Goal: Task Accomplishment & Management: Use online tool/utility

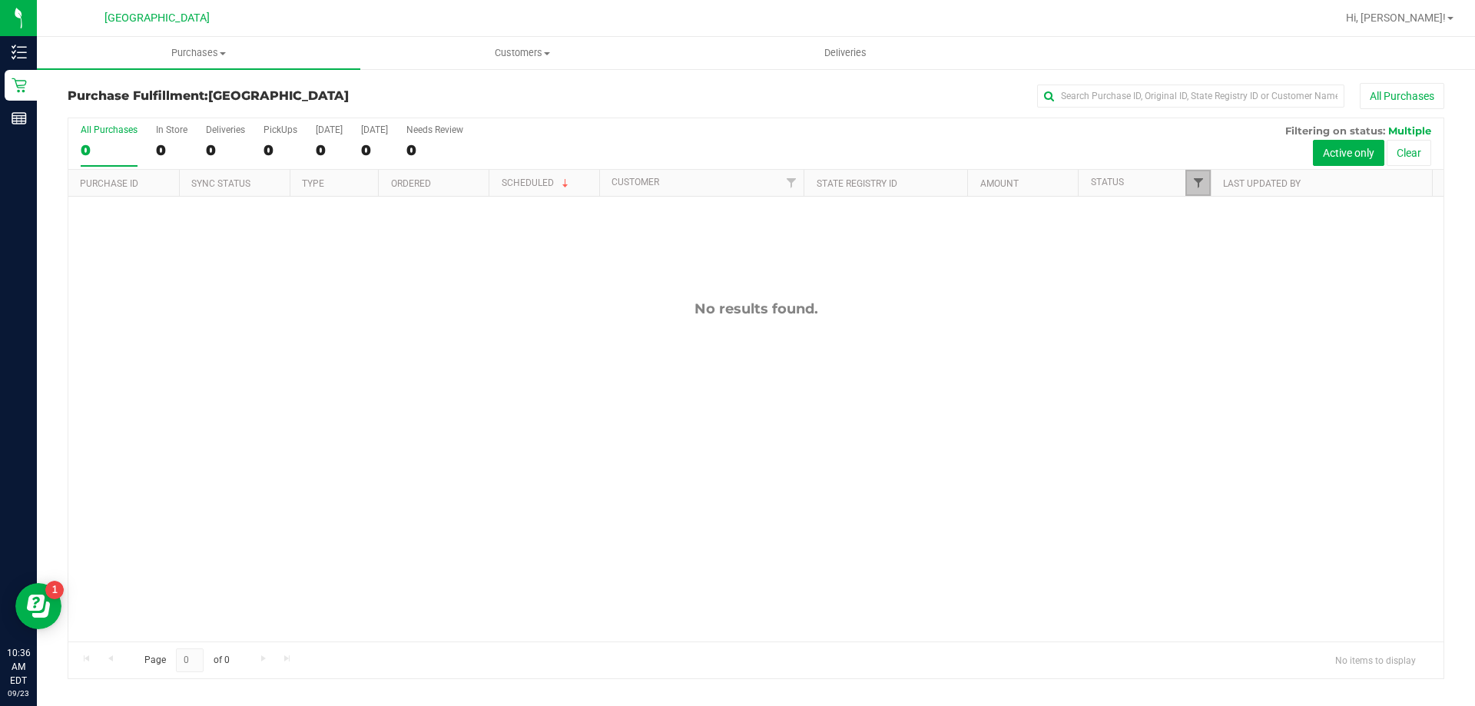
click at [1194, 181] on span "Filter" at bounding box center [1198, 183] width 12 height 12
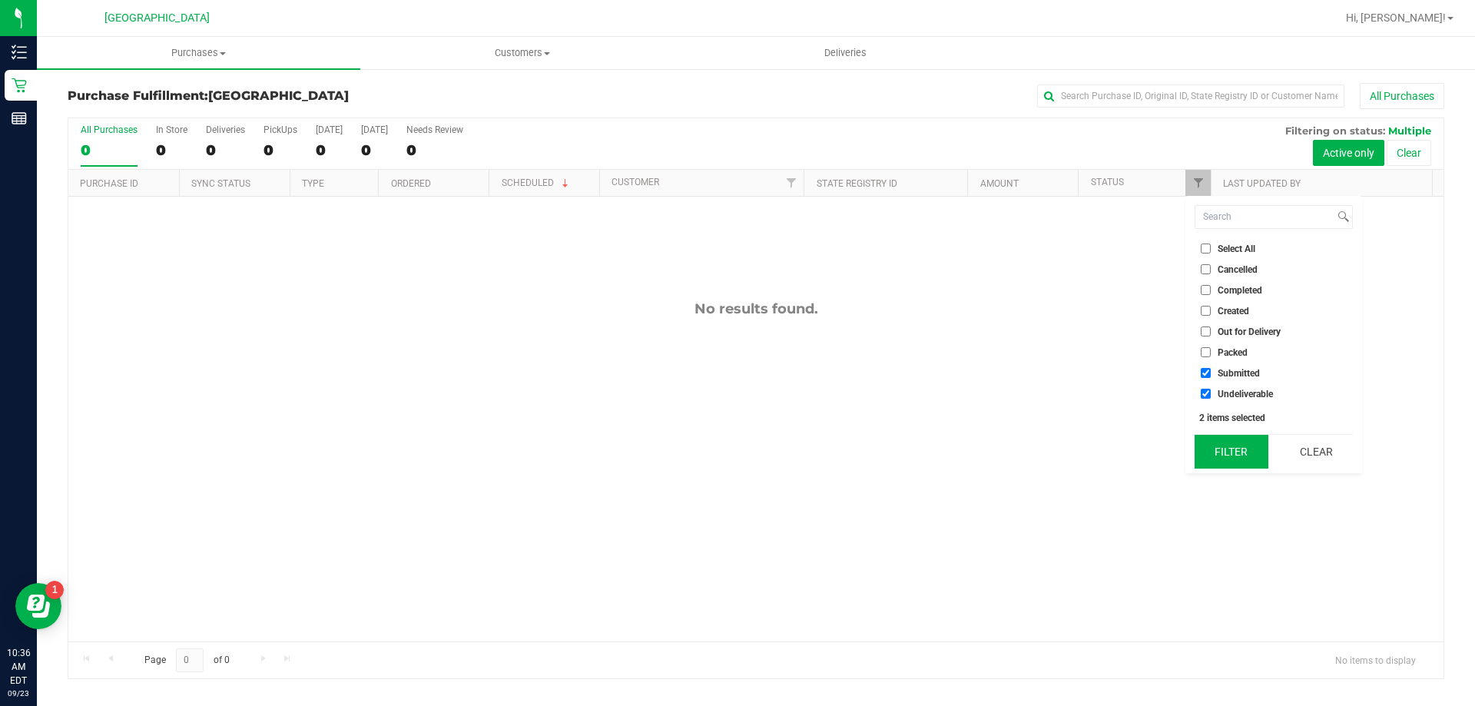
click at [1232, 467] on button "Filter" at bounding box center [1232, 452] width 74 height 34
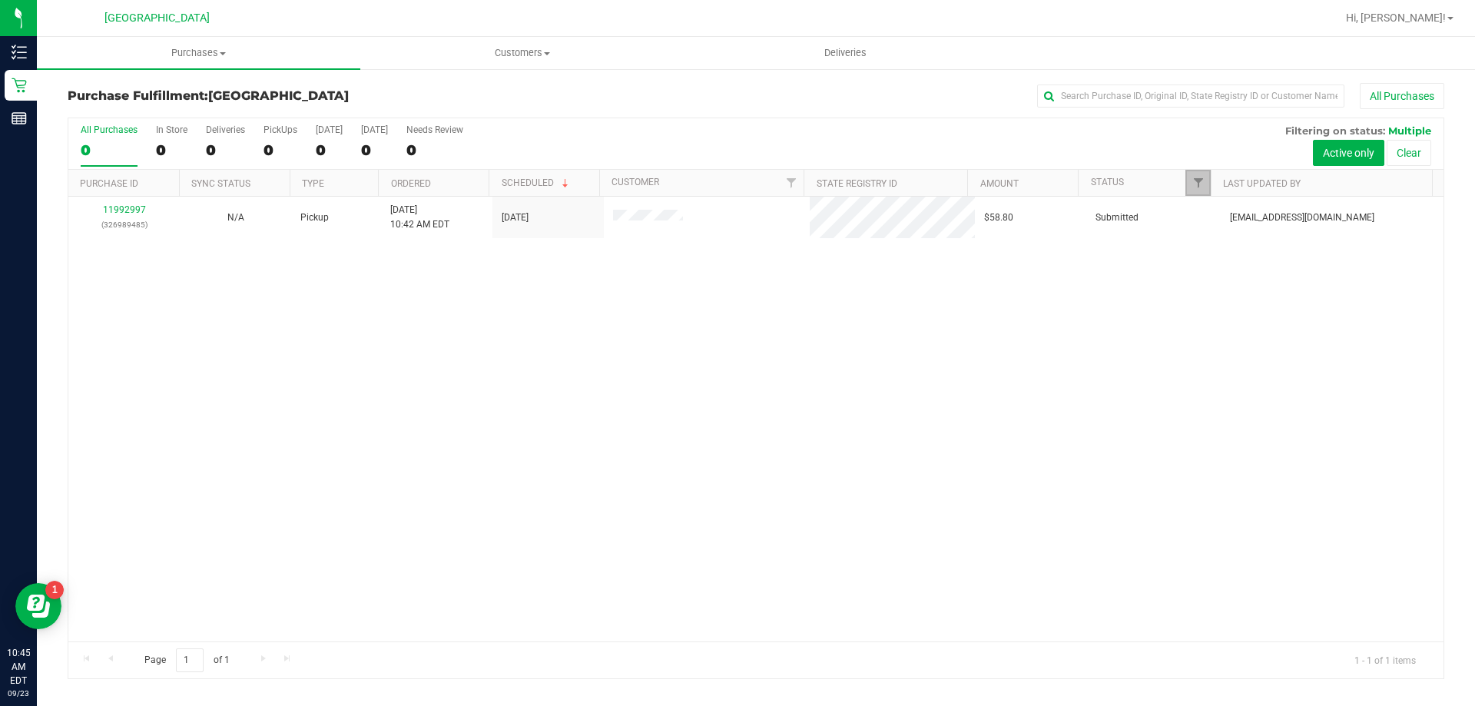
click at [1192, 176] on link "Filter" at bounding box center [1197, 183] width 25 height 26
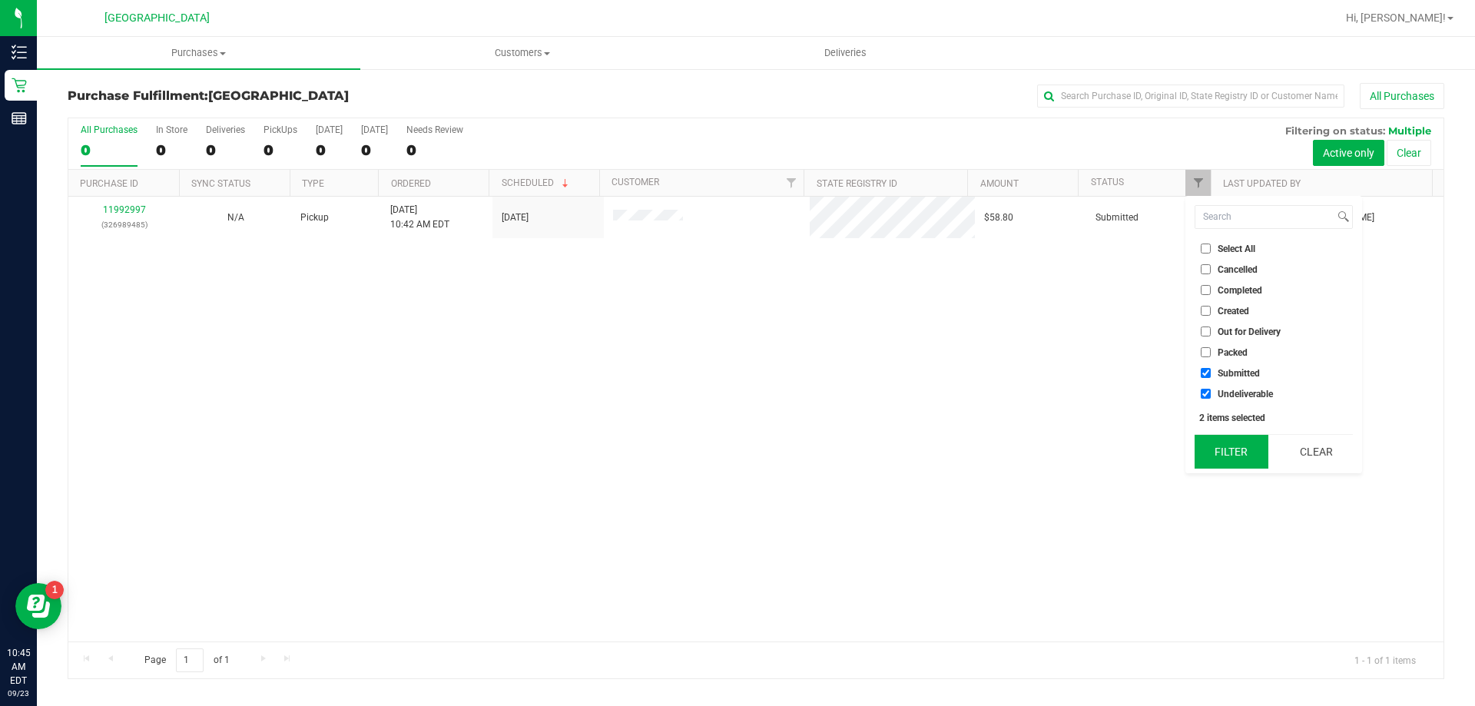
click at [1233, 442] on button "Filter" at bounding box center [1232, 452] width 74 height 34
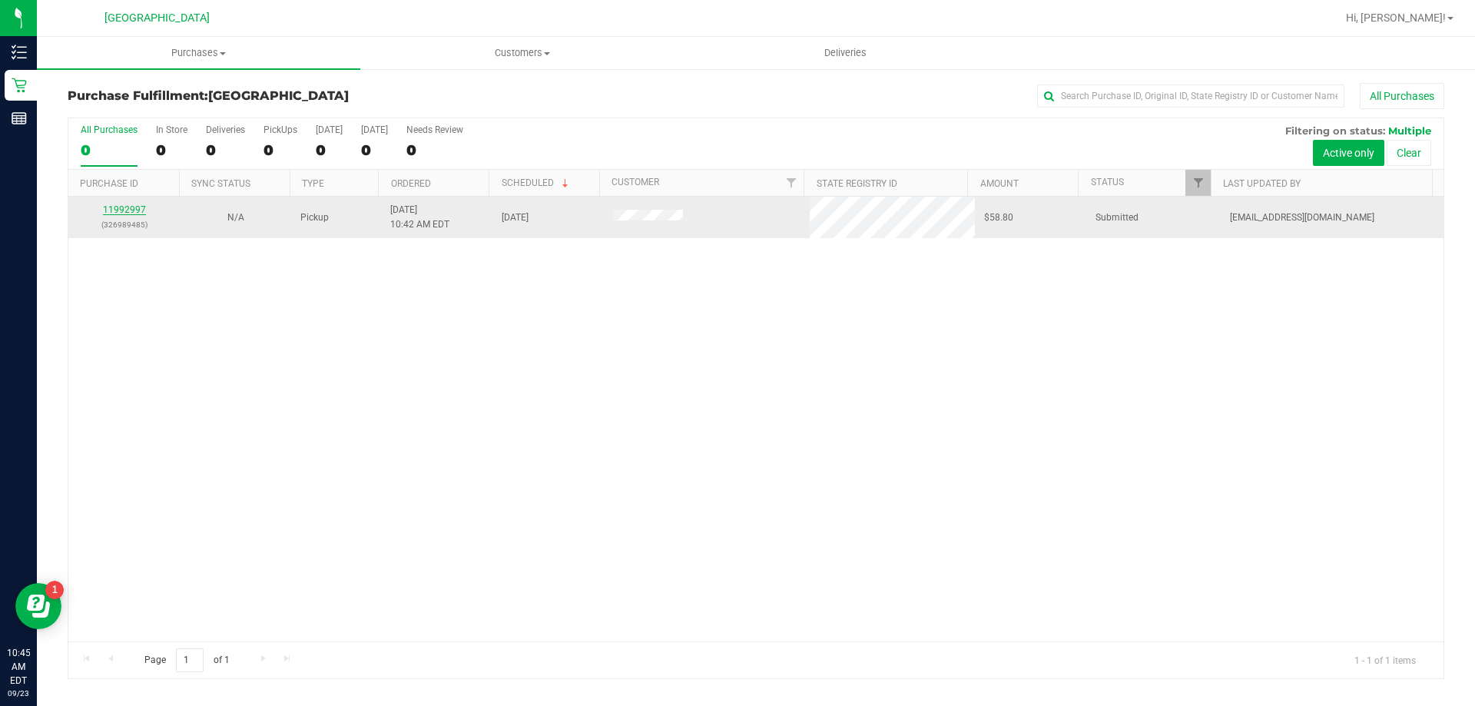
click at [142, 208] on link "11992997" at bounding box center [124, 209] width 43 height 11
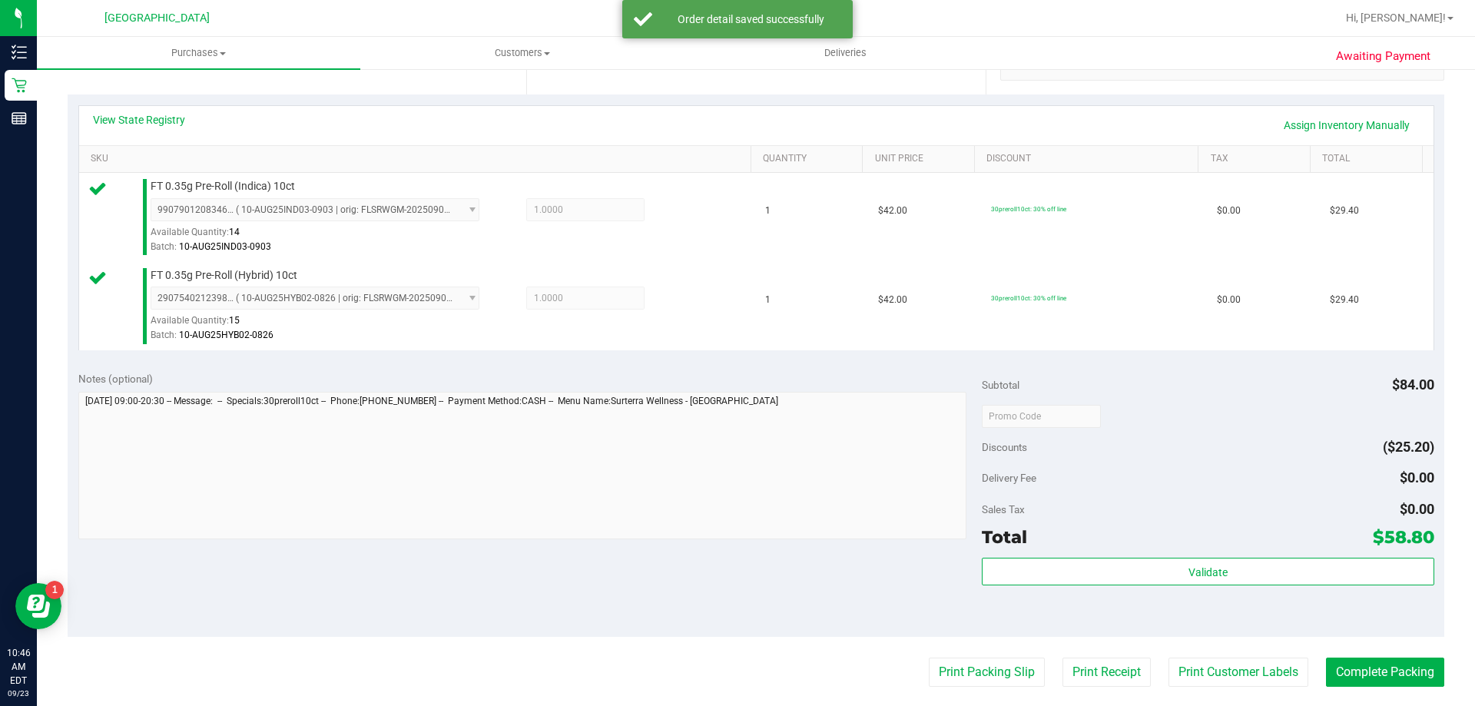
scroll to position [323, 0]
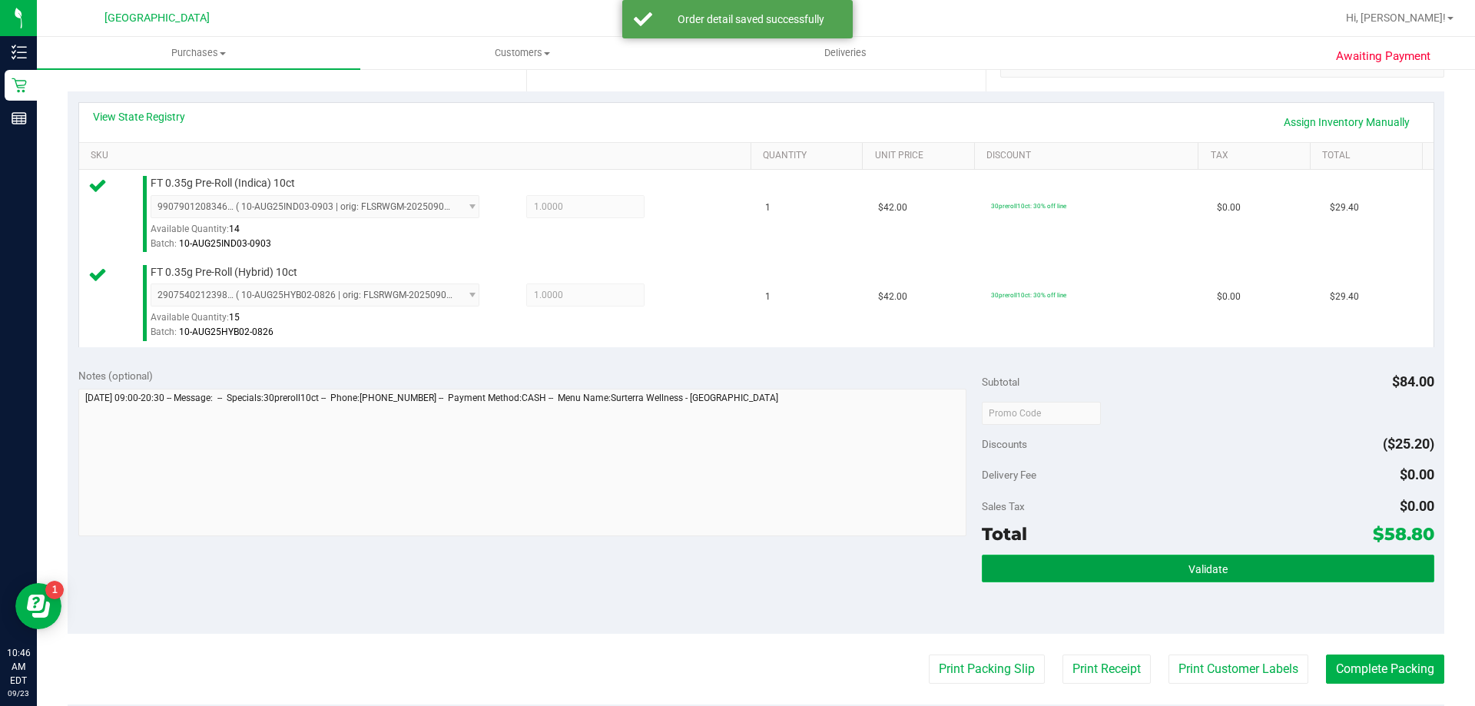
click at [1209, 579] on button "Validate" at bounding box center [1208, 569] width 452 height 28
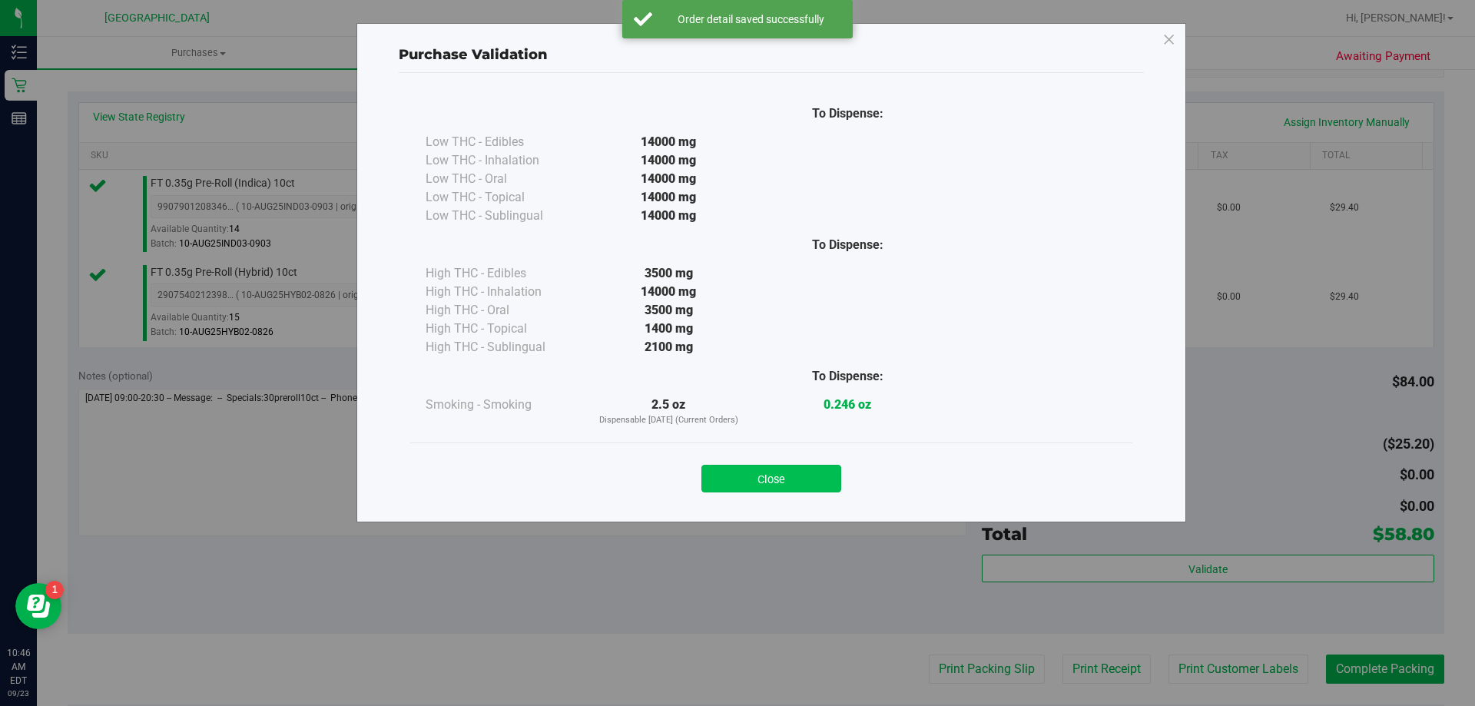
click at [813, 472] on button "Close" at bounding box center [771, 479] width 140 height 28
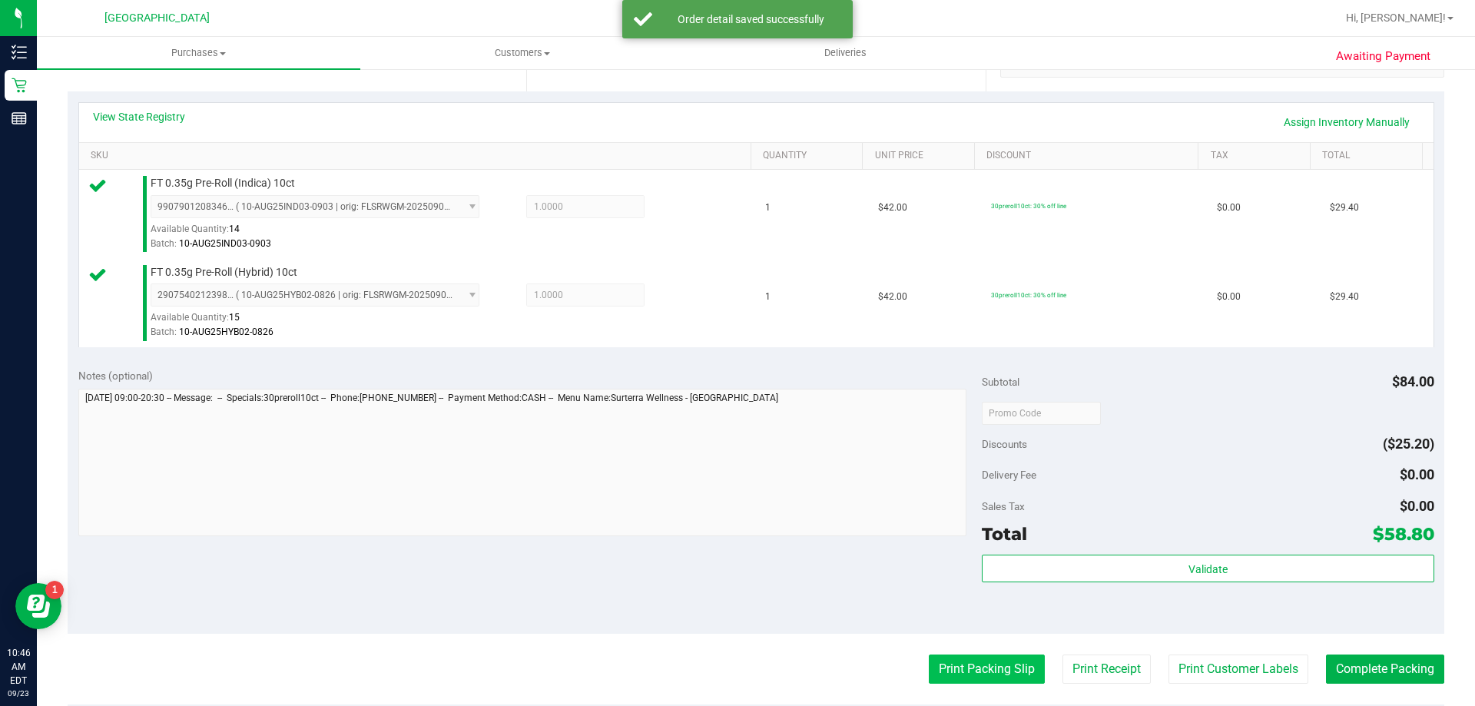
click at [1001, 658] on button "Print Packing Slip" at bounding box center [987, 669] width 116 height 29
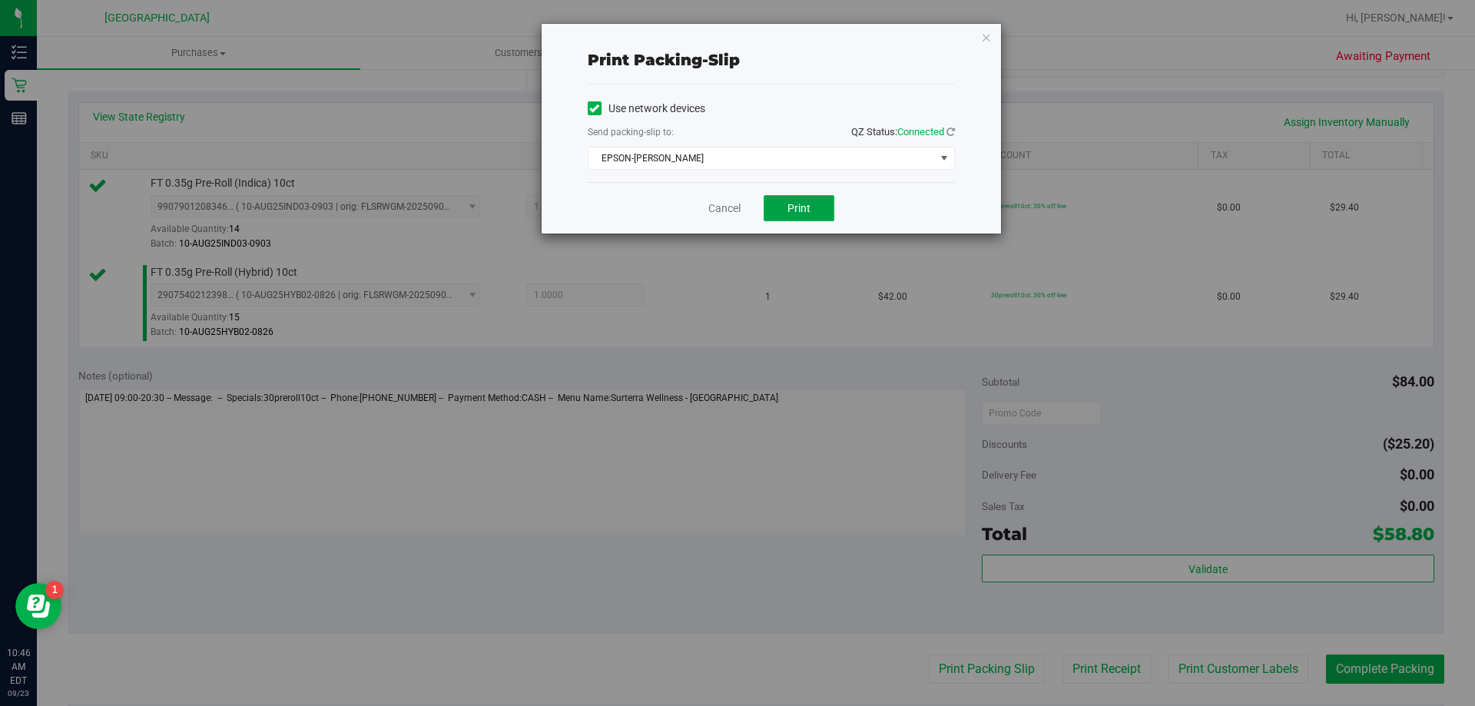
click at [813, 202] on button "Print" at bounding box center [799, 208] width 71 height 26
click at [726, 204] on link "Cancel" at bounding box center [724, 208] width 32 height 16
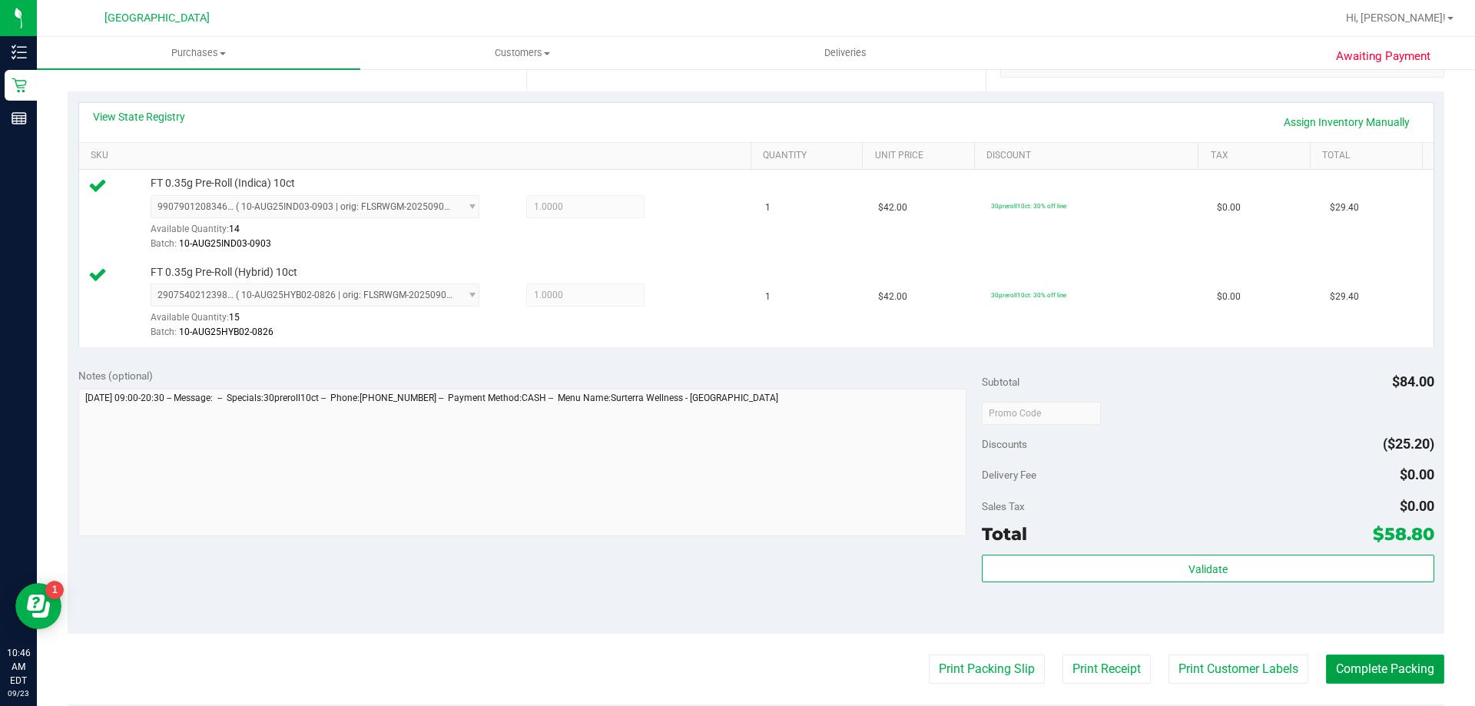
click at [1407, 668] on button "Complete Packing" at bounding box center [1385, 669] width 118 height 29
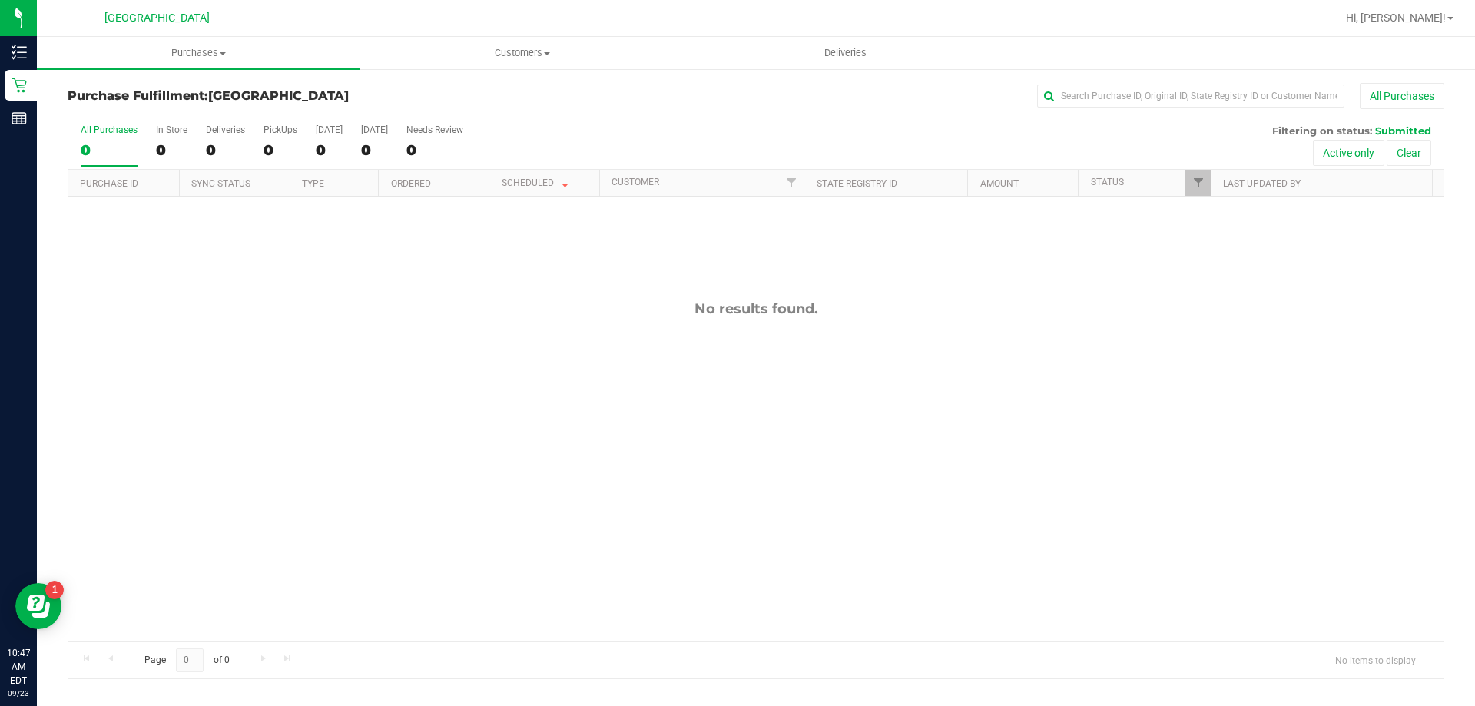
click at [820, 482] on div "No results found." at bounding box center [755, 471] width 1375 height 548
click at [1197, 177] on span "Filter" at bounding box center [1198, 183] width 12 height 12
click at [1211, 393] on label "Undeliverable" at bounding box center [1237, 394] width 72 height 10
click at [1211, 393] on input "Undeliverable" at bounding box center [1206, 394] width 10 height 10
checkbox input "true"
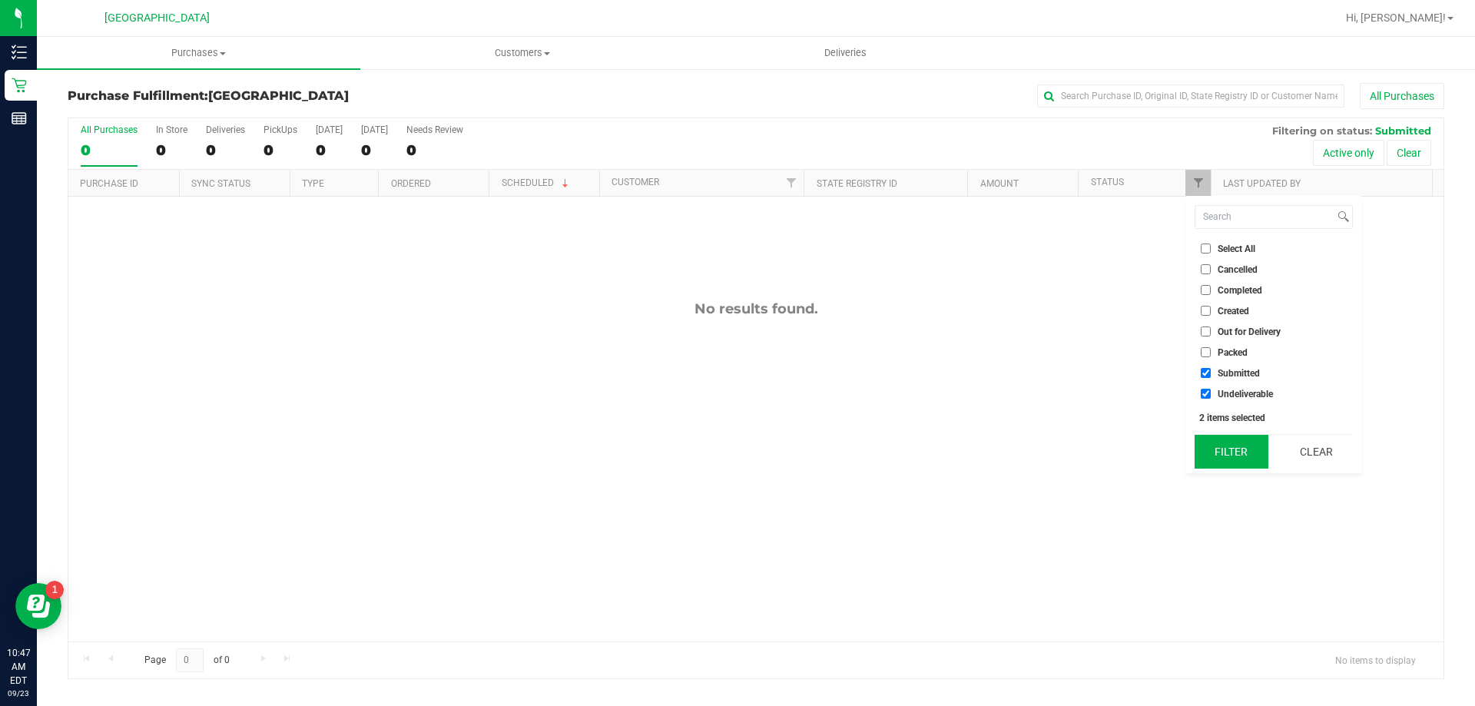
click at [1229, 452] on button "Filter" at bounding box center [1232, 452] width 74 height 34
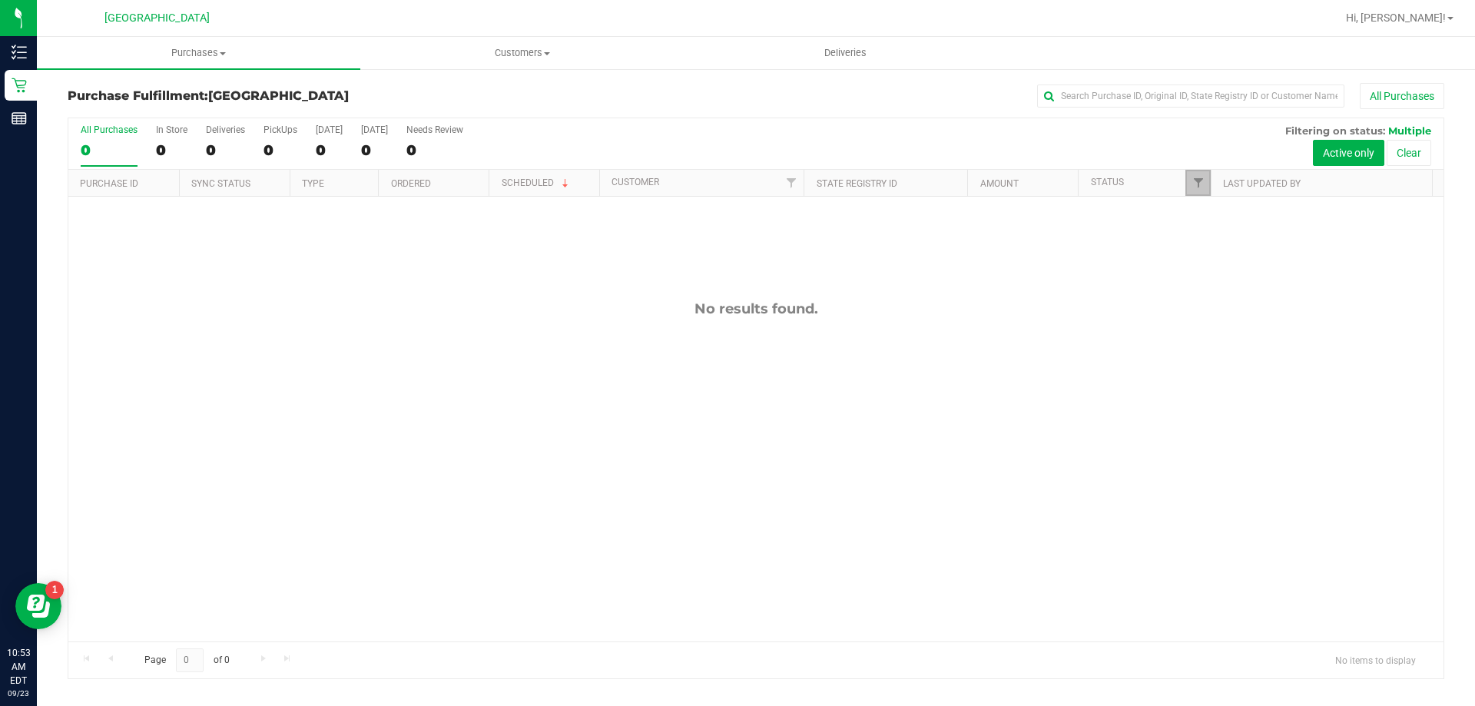
click at [1205, 176] on link "Filter" at bounding box center [1197, 183] width 25 height 26
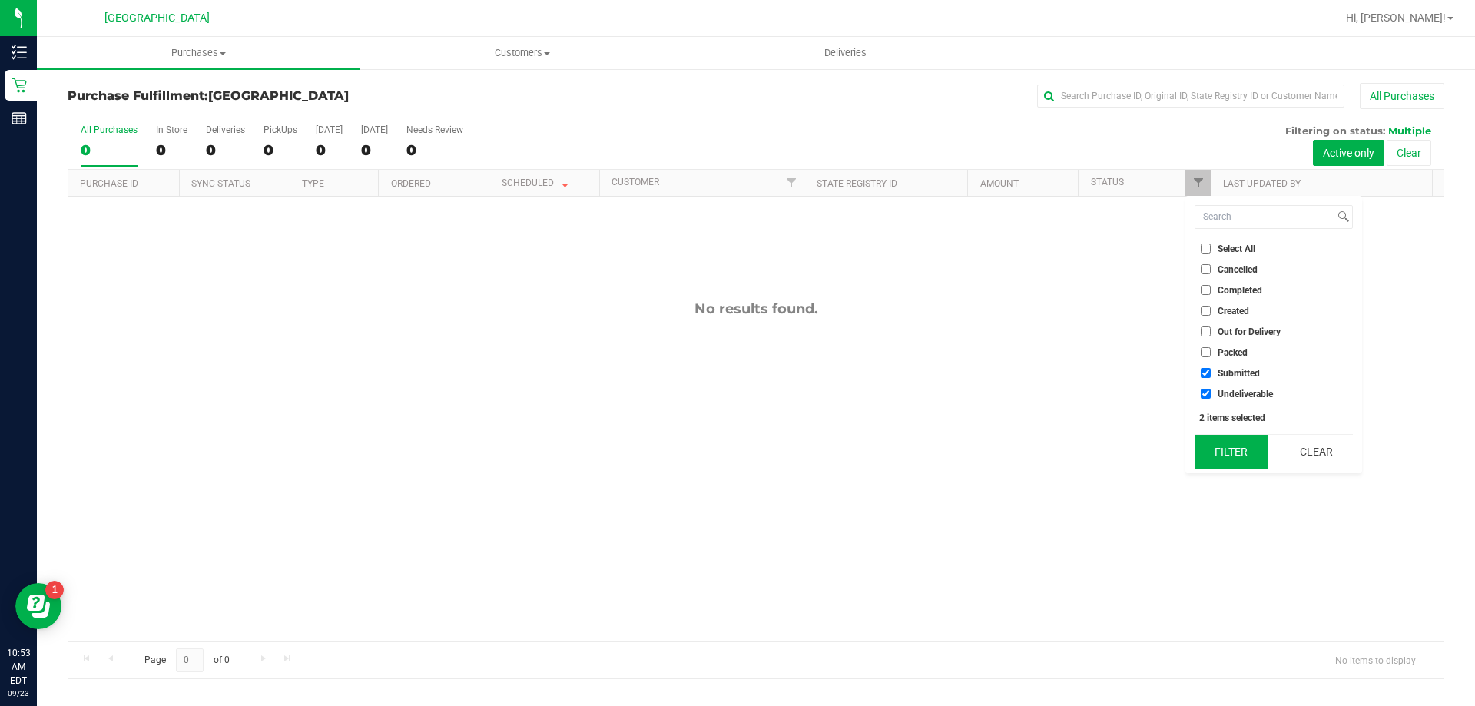
click at [1228, 441] on button "Filter" at bounding box center [1232, 452] width 74 height 34
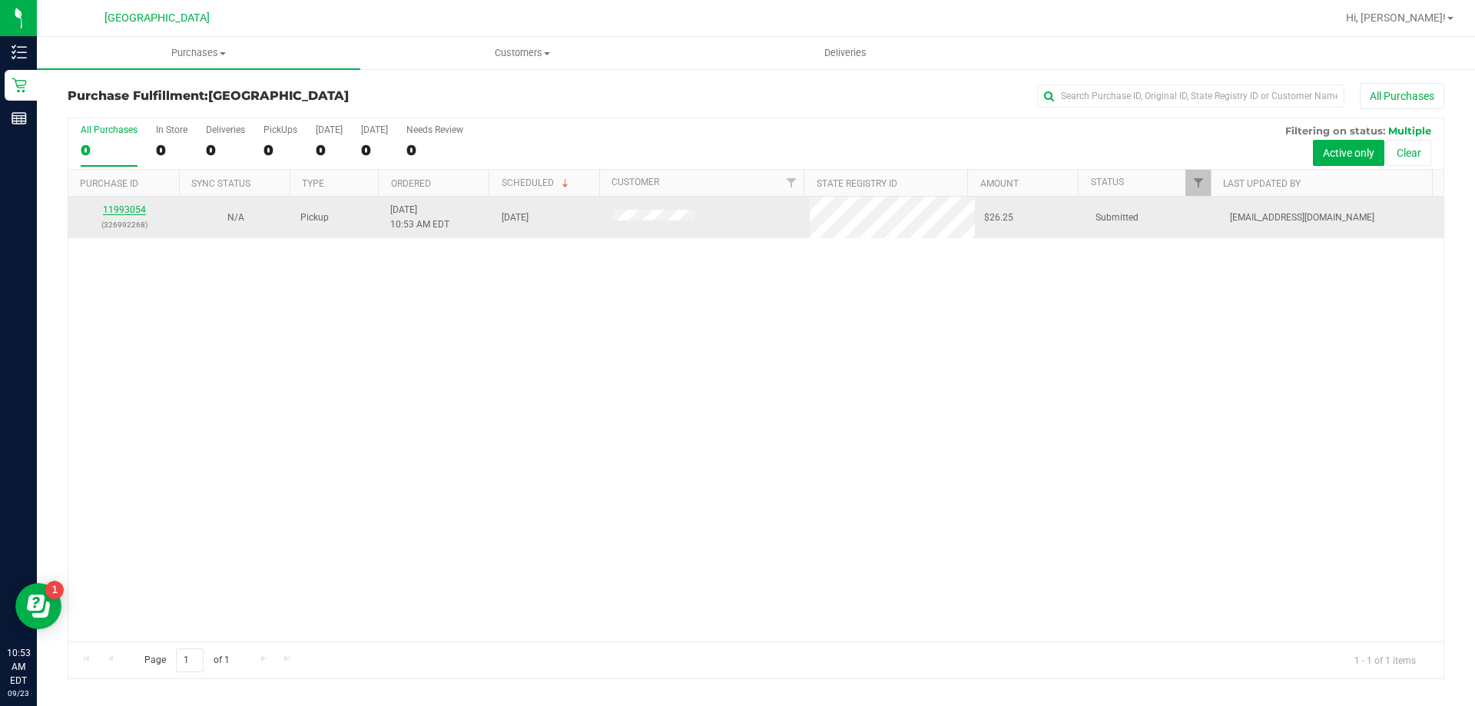
click at [118, 207] on link "11993054" at bounding box center [124, 209] width 43 height 11
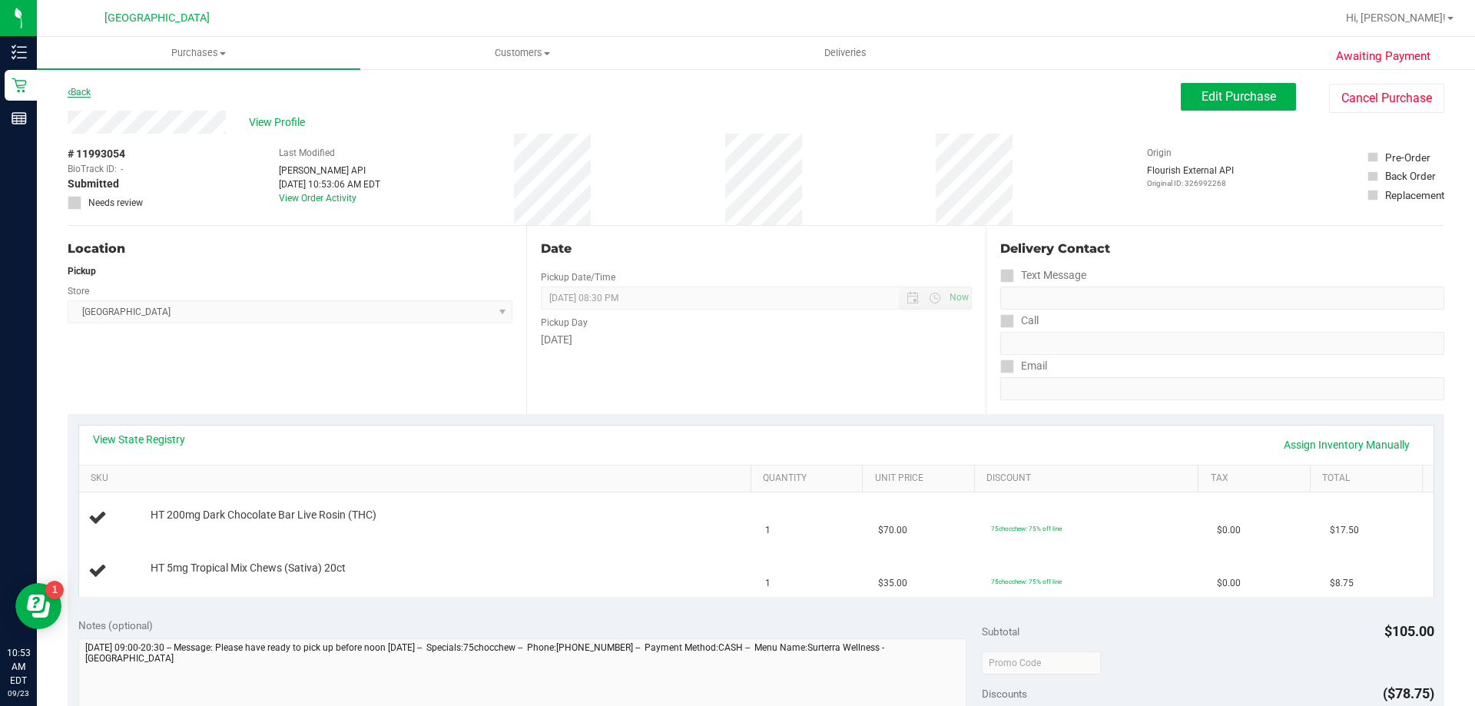
click at [79, 88] on link "Back" at bounding box center [79, 92] width 23 height 11
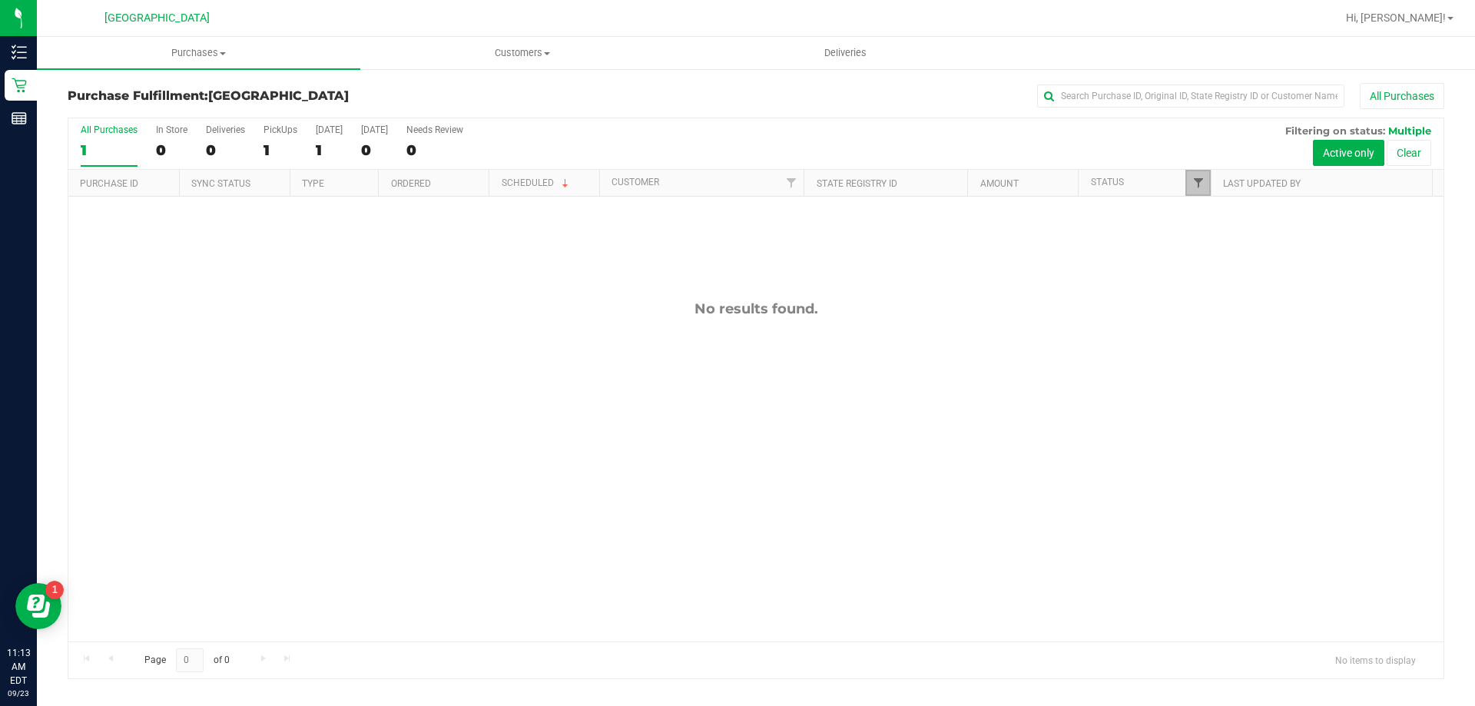
click at [1196, 185] on span "Filter" at bounding box center [1198, 183] width 12 height 12
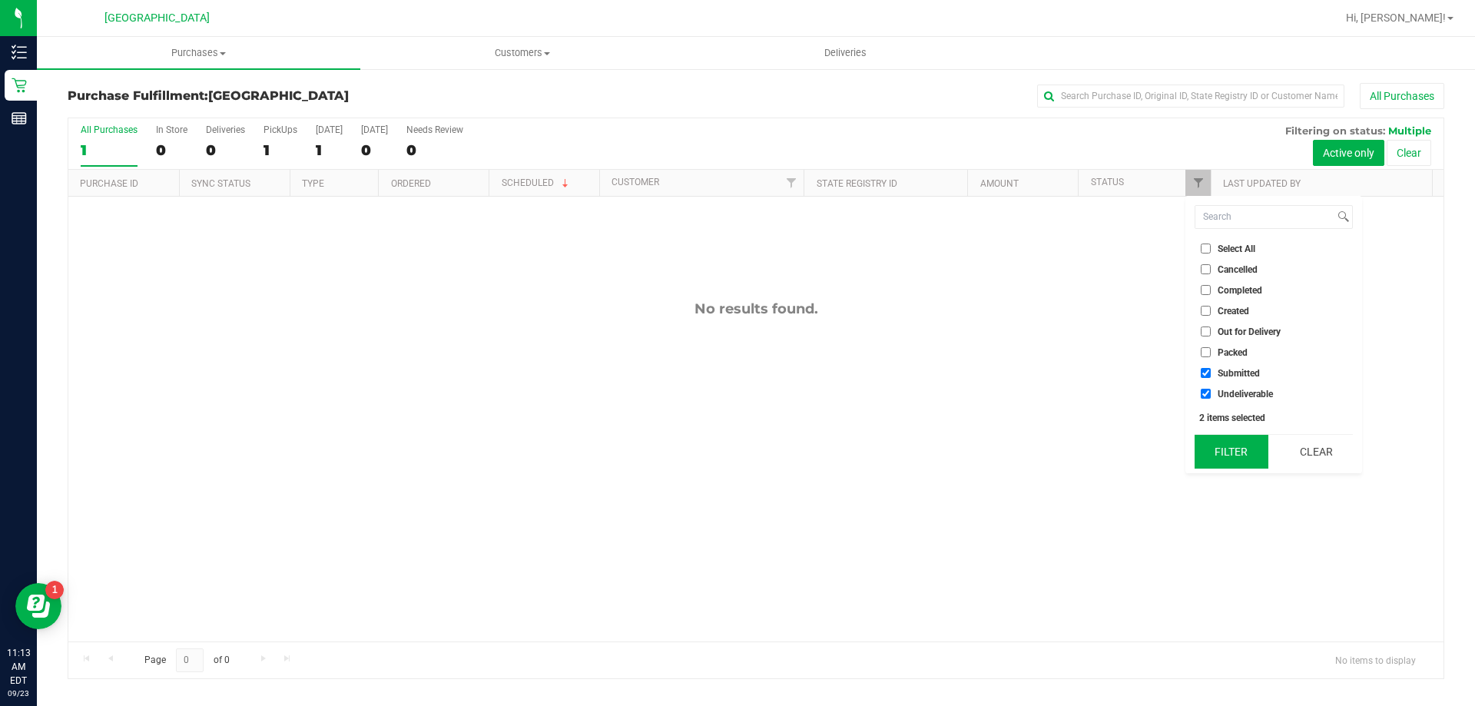
click at [1229, 446] on button "Filter" at bounding box center [1232, 452] width 74 height 34
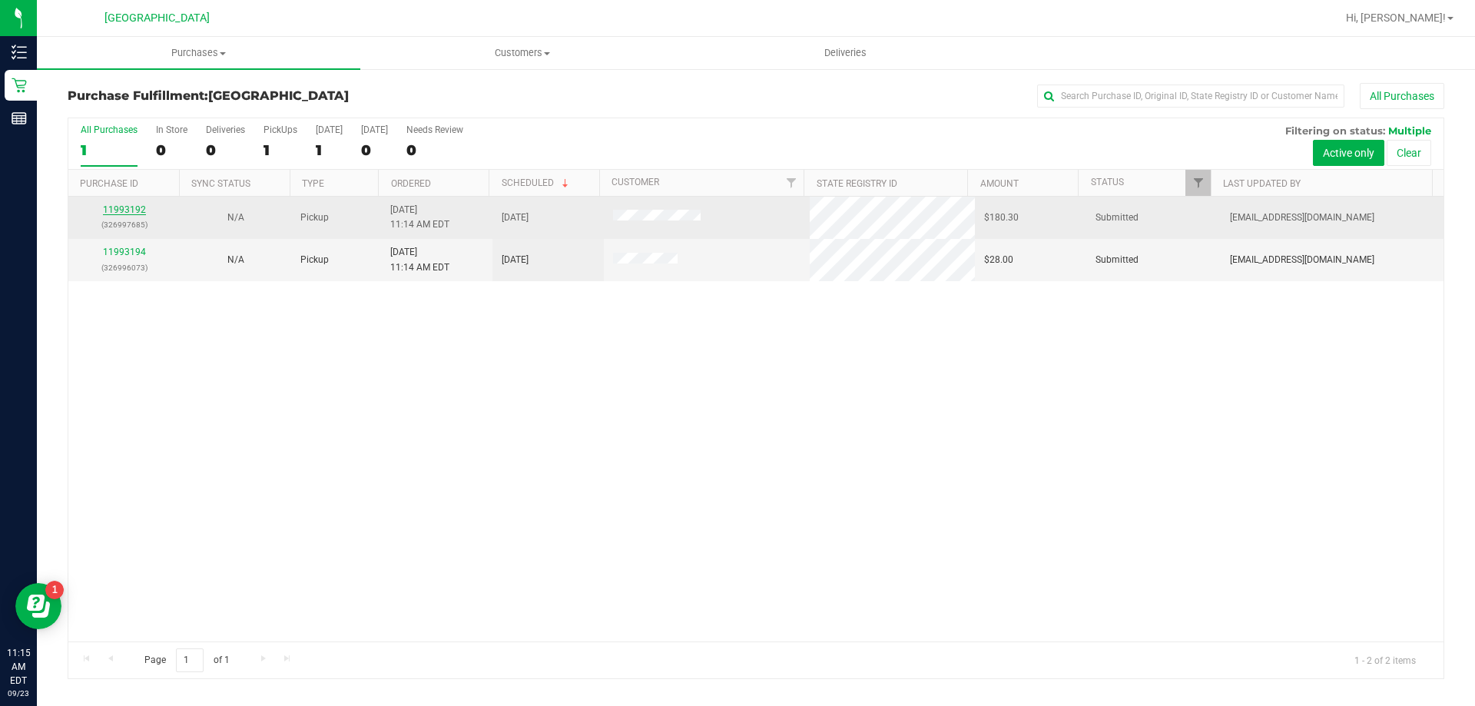
click at [129, 214] on link "11993192" at bounding box center [124, 209] width 43 height 11
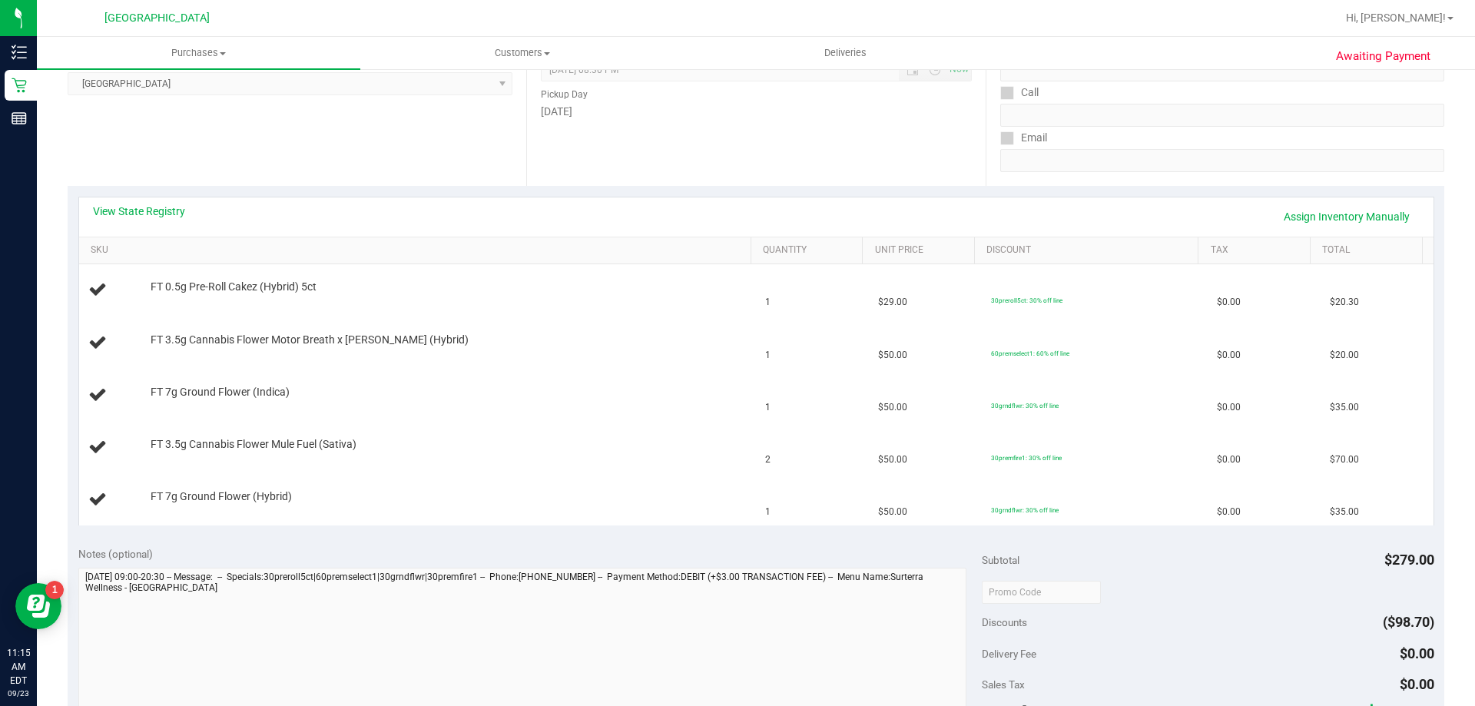
scroll to position [227, 0]
click at [158, 207] on link "View State Registry" at bounding box center [139, 212] width 92 height 15
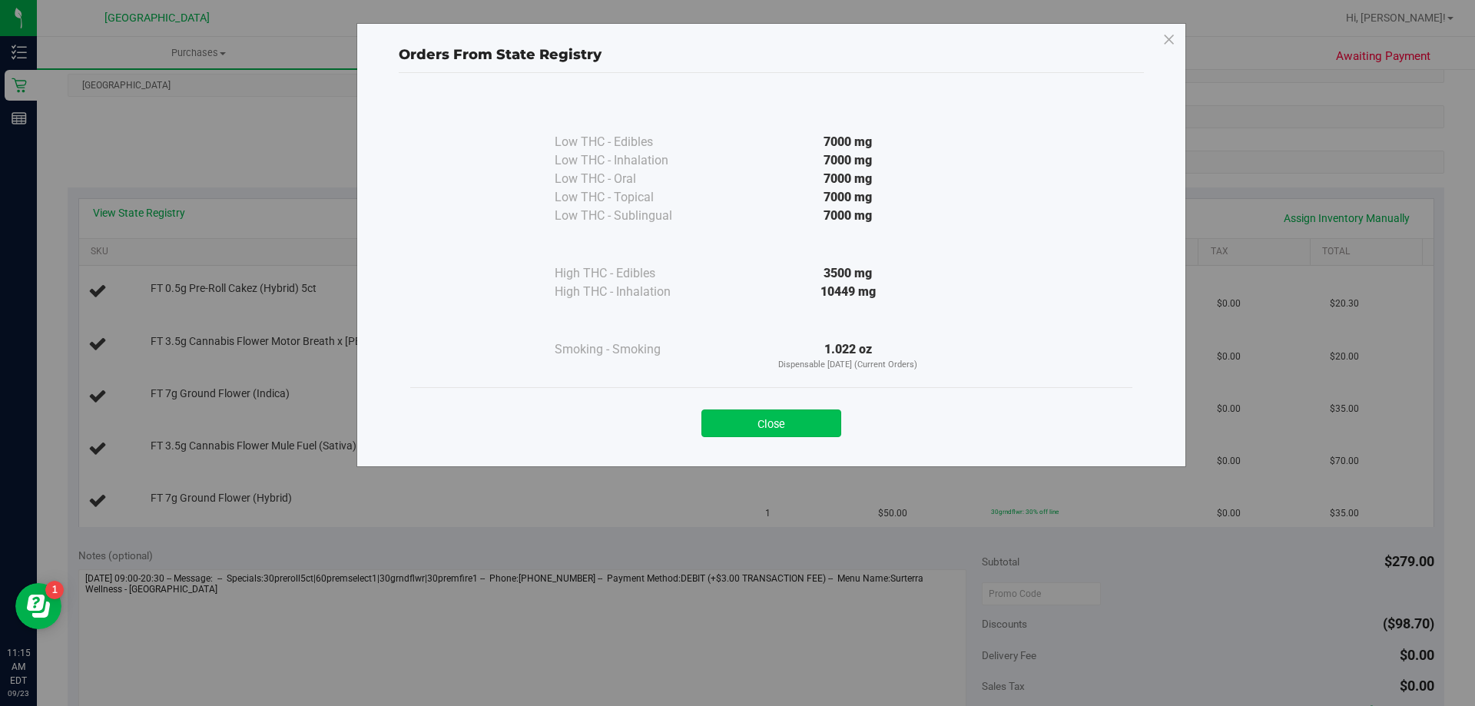
click at [787, 419] on button "Close" at bounding box center [771, 423] width 140 height 28
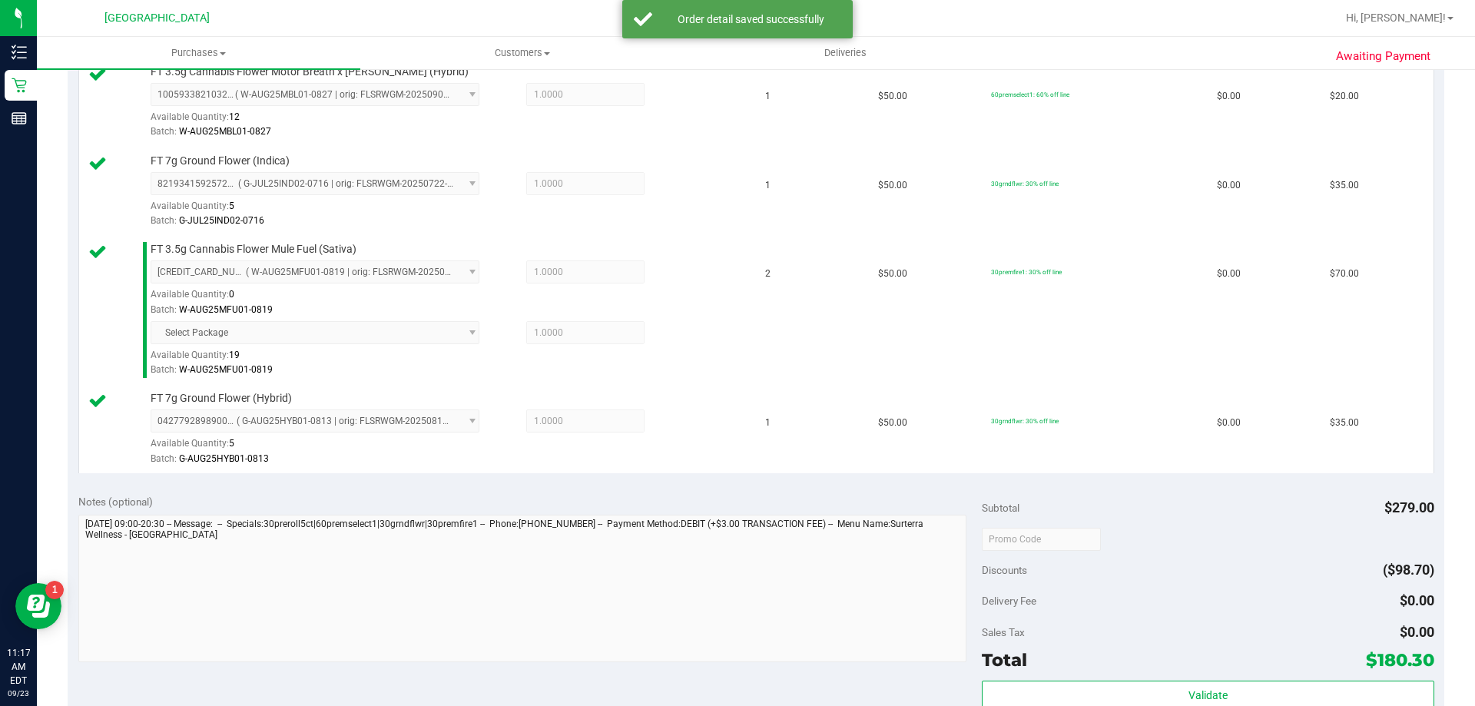
scroll to position [566, 0]
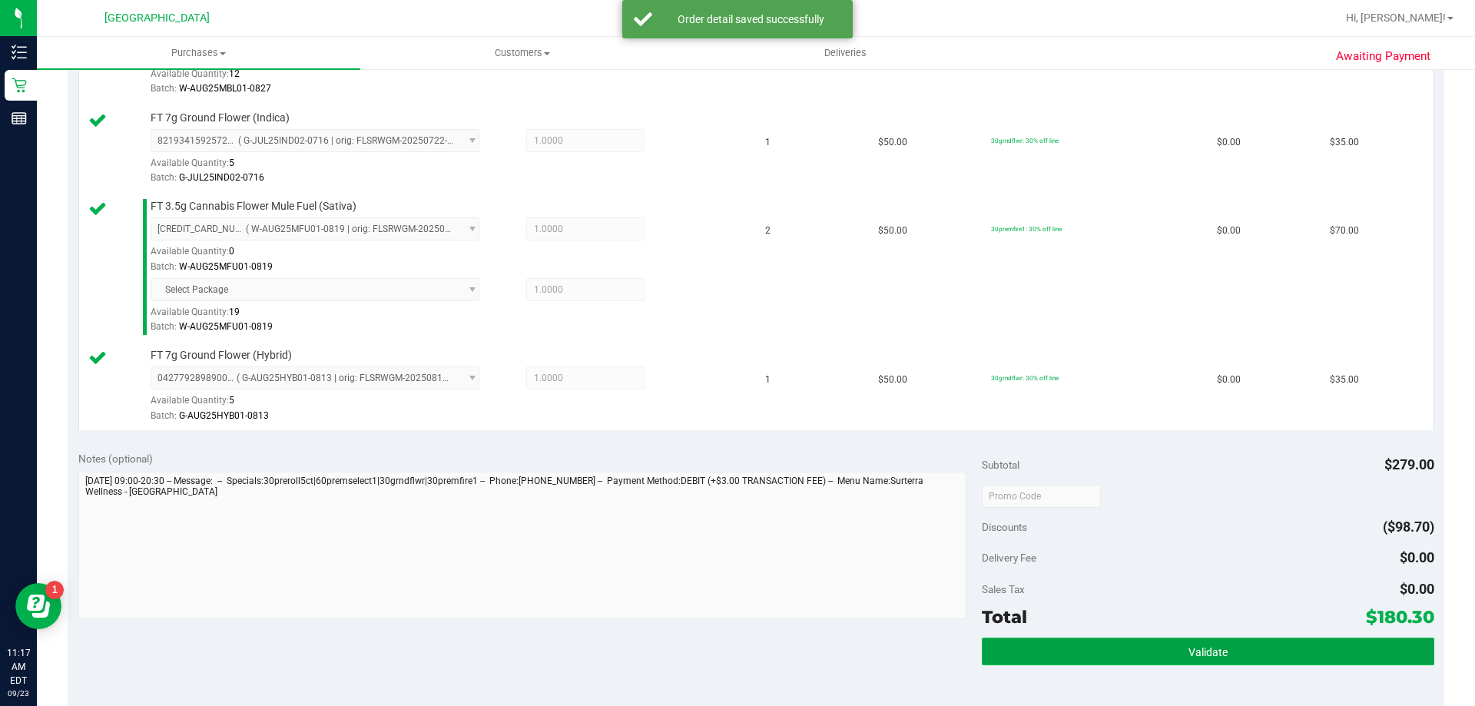
click at [1244, 648] on button "Validate" at bounding box center [1208, 652] width 452 height 28
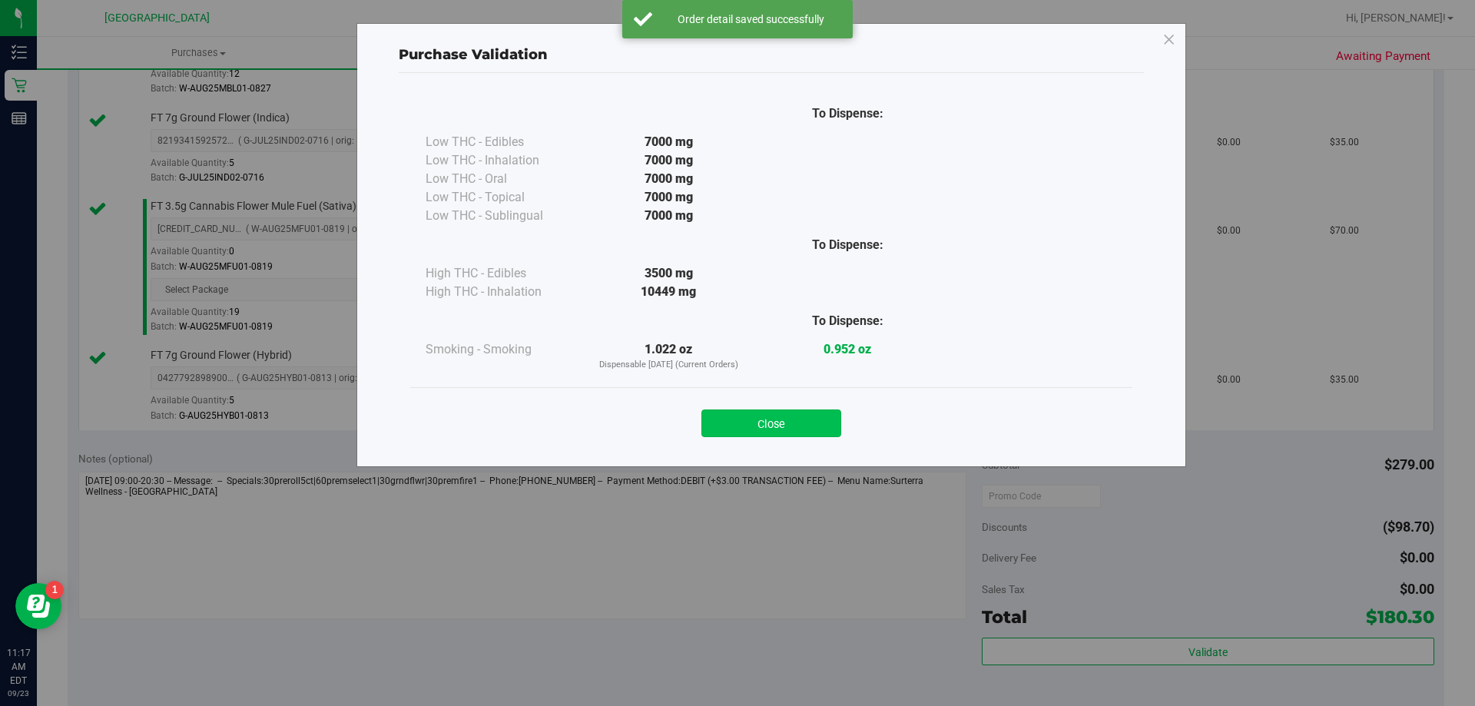
click at [807, 415] on button "Close" at bounding box center [771, 423] width 140 height 28
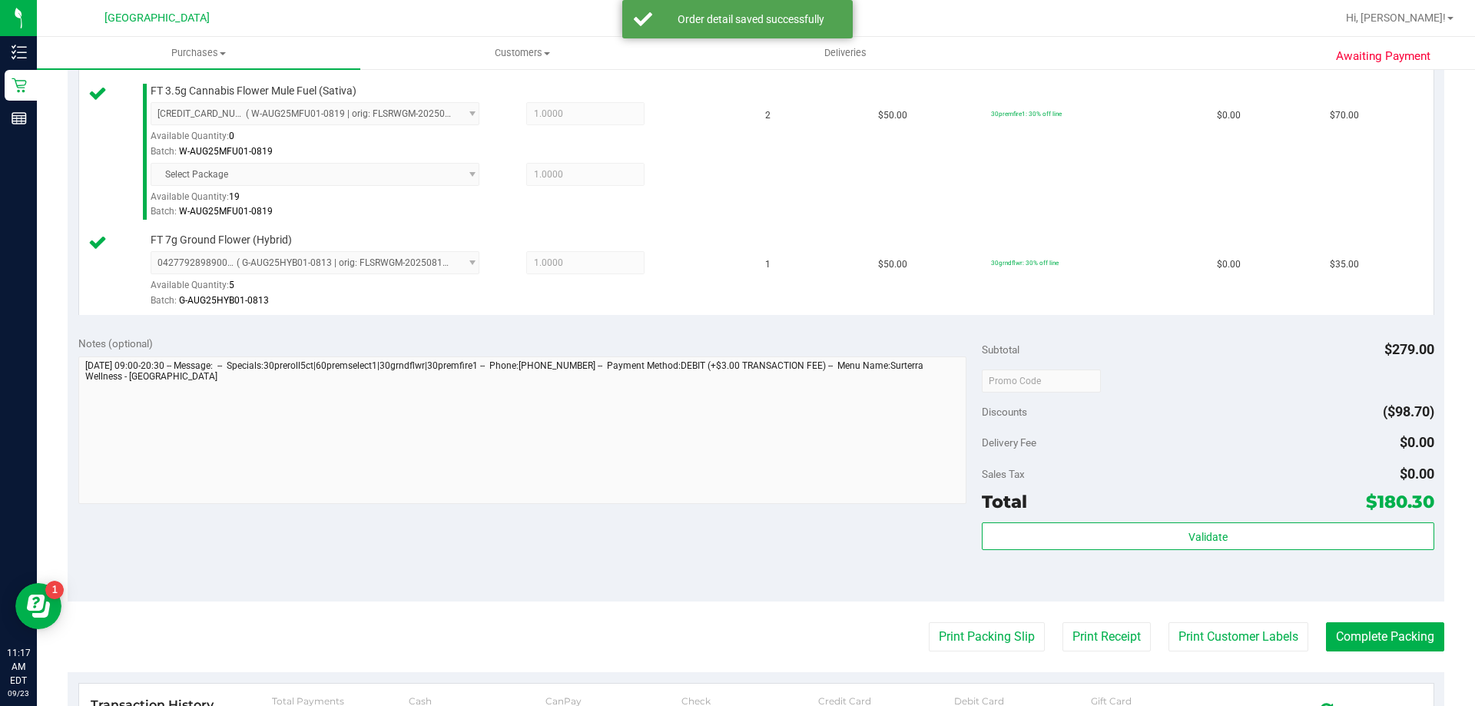
scroll to position [721, 0]
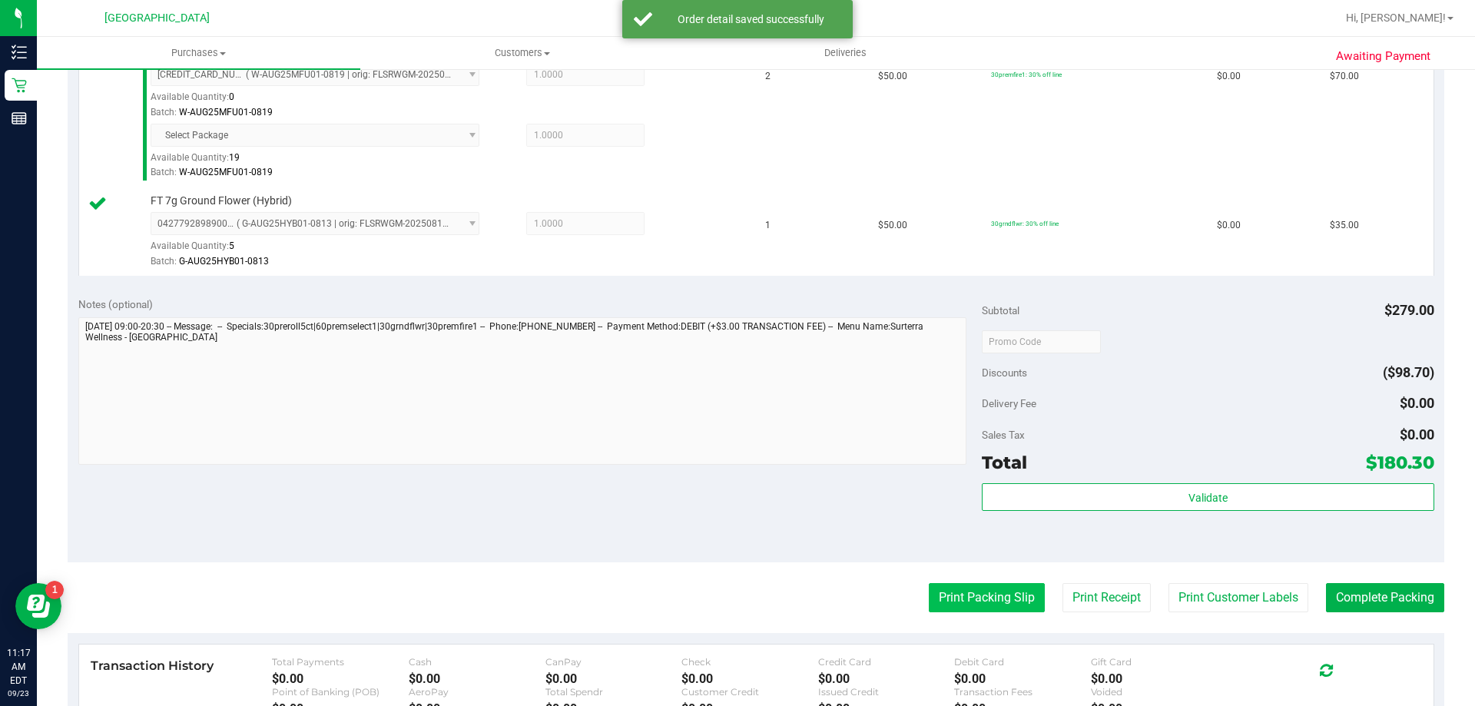
click at [973, 607] on button "Print Packing Slip" at bounding box center [987, 597] width 116 height 29
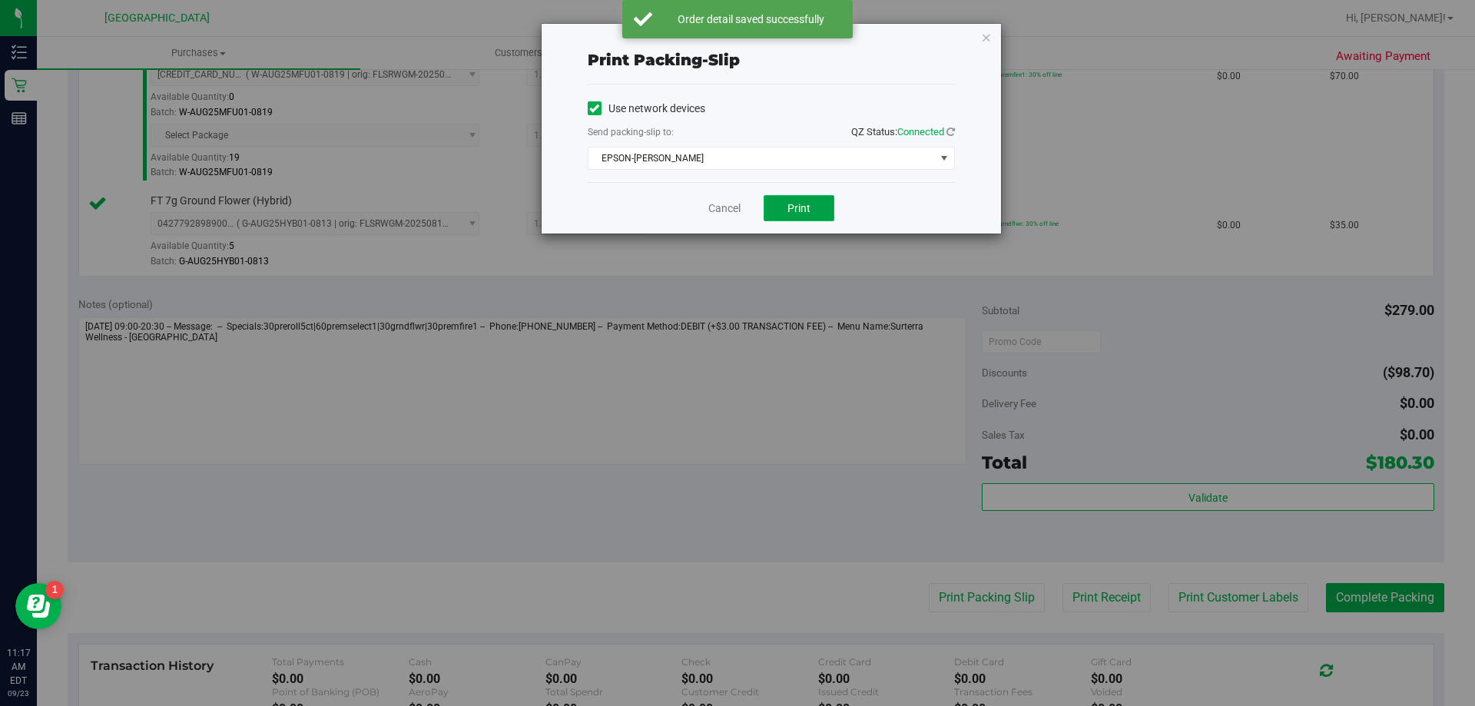
click at [815, 203] on button "Print" at bounding box center [799, 208] width 71 height 26
click at [711, 203] on link "Cancel" at bounding box center [724, 208] width 32 height 16
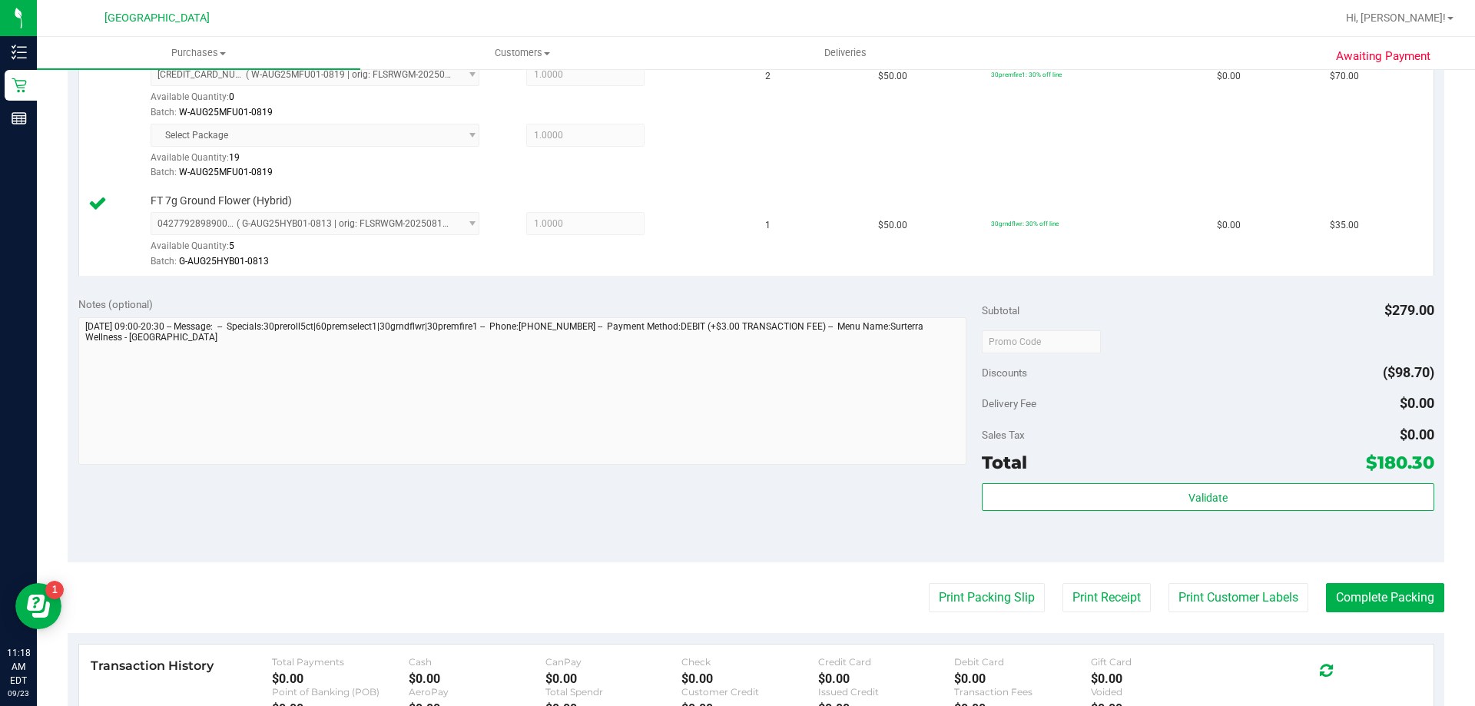
click at [760, 476] on div "Notes (optional) Subtotal $279.00 Discounts ($98.70) Delivery Fee $0.00 Sales T…" at bounding box center [756, 424] width 1377 height 277
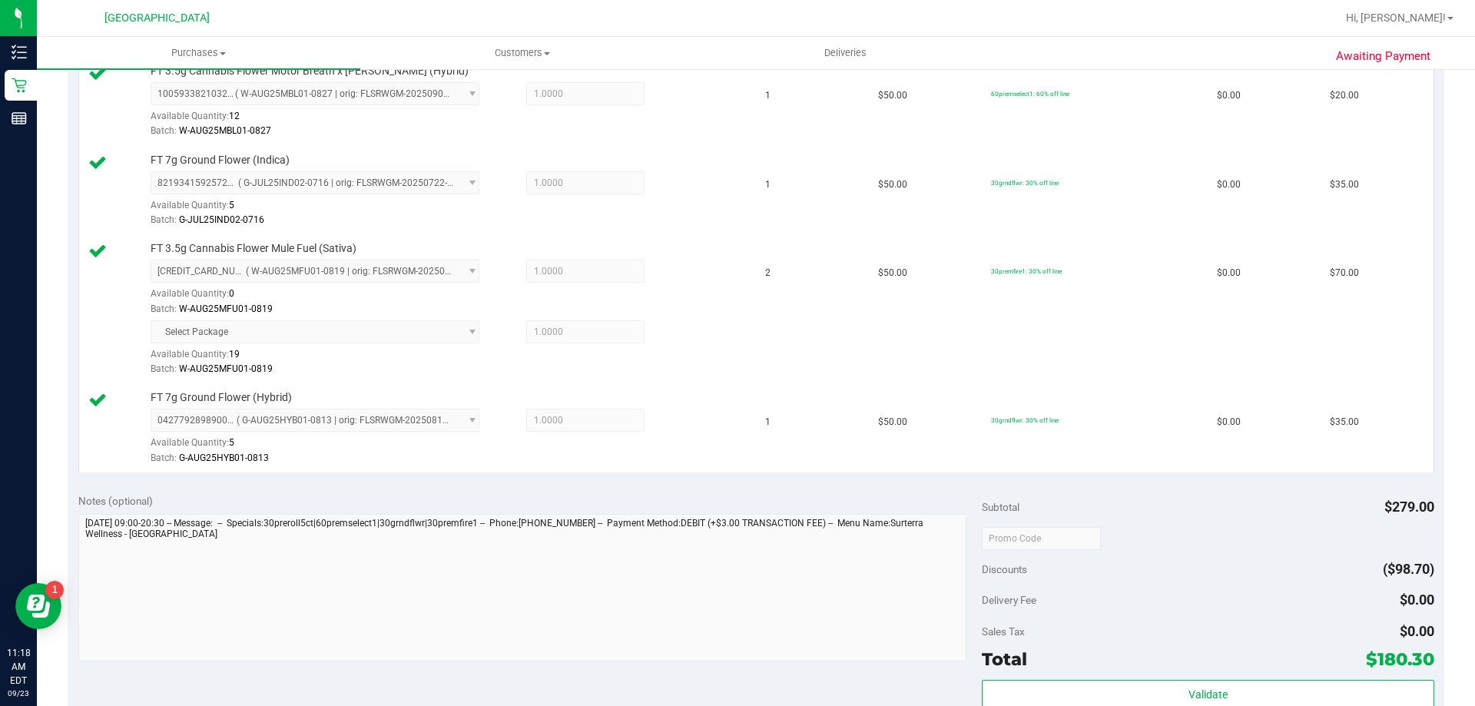
scroll to position [966, 0]
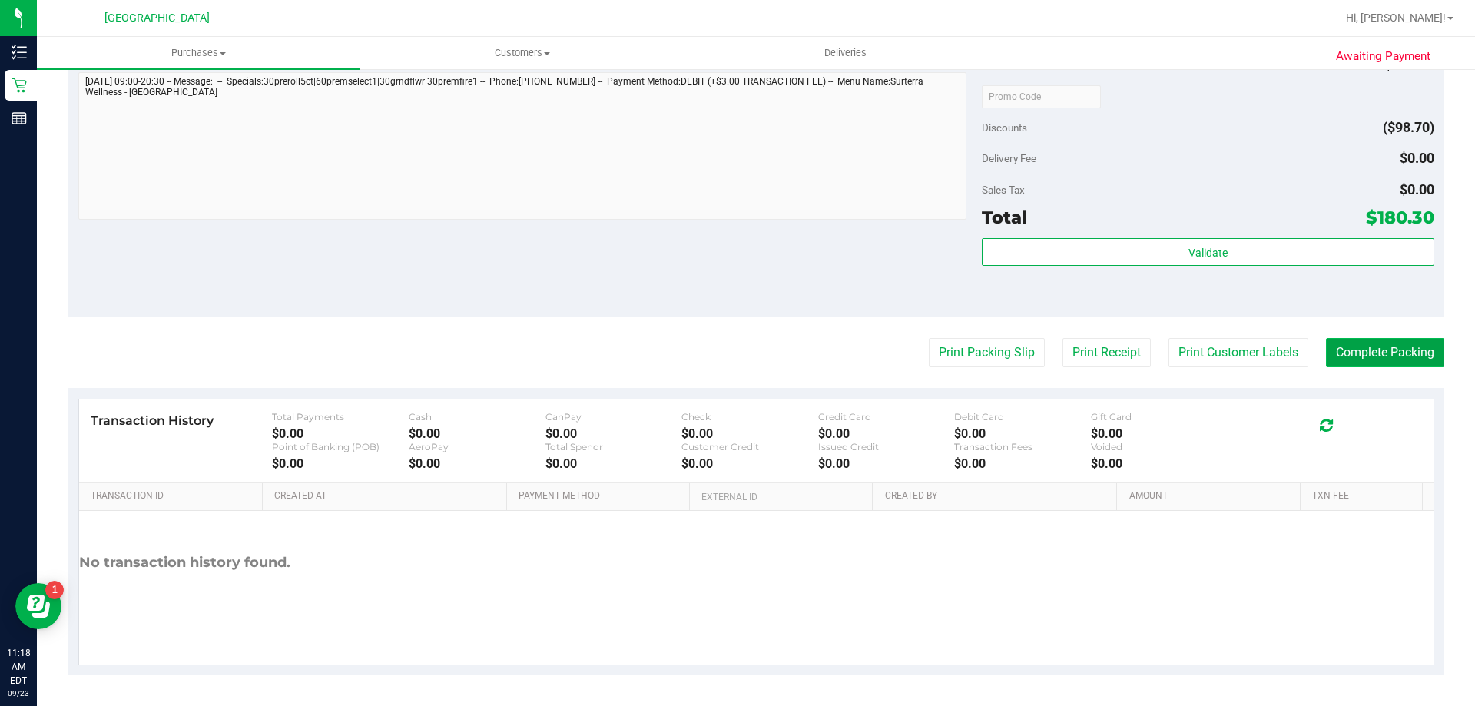
click at [1357, 346] on button "Complete Packing" at bounding box center [1385, 352] width 118 height 29
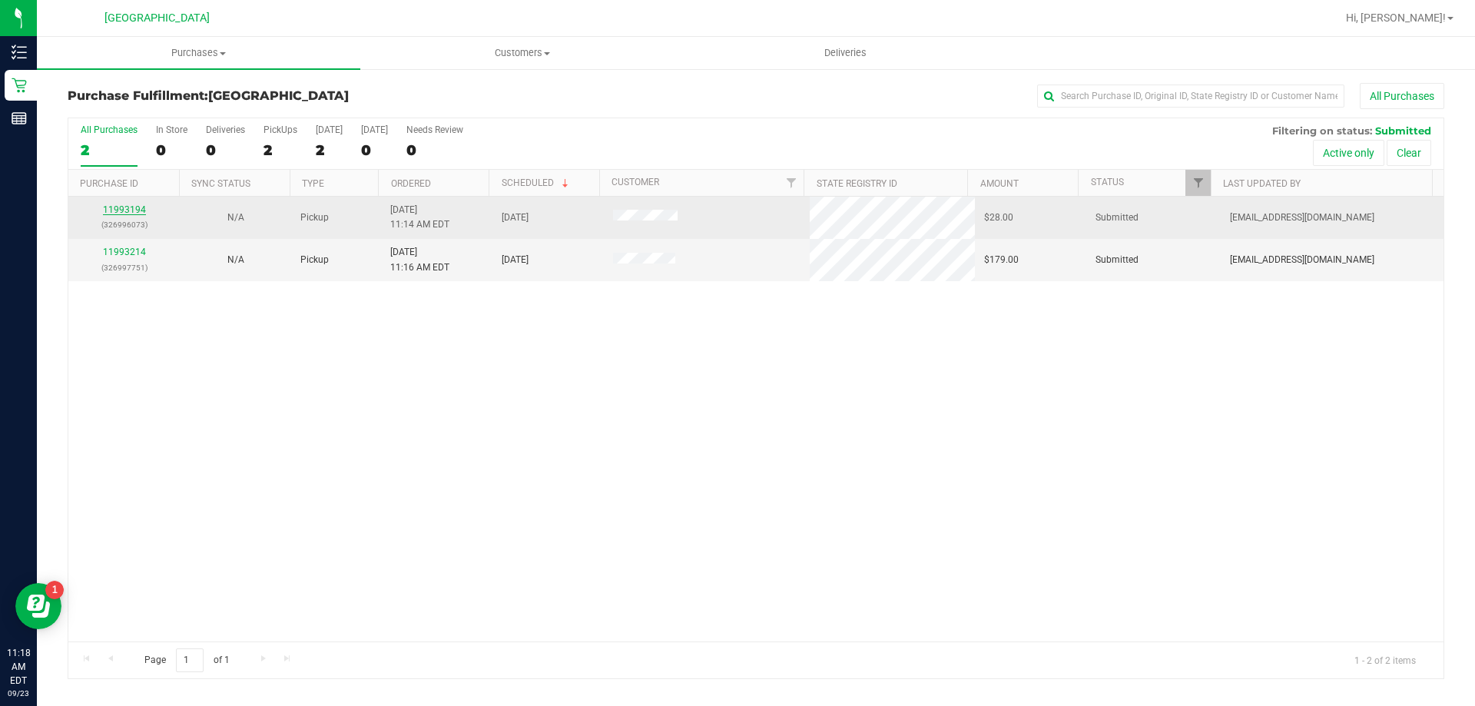
click at [112, 207] on link "11993194" at bounding box center [124, 209] width 43 height 11
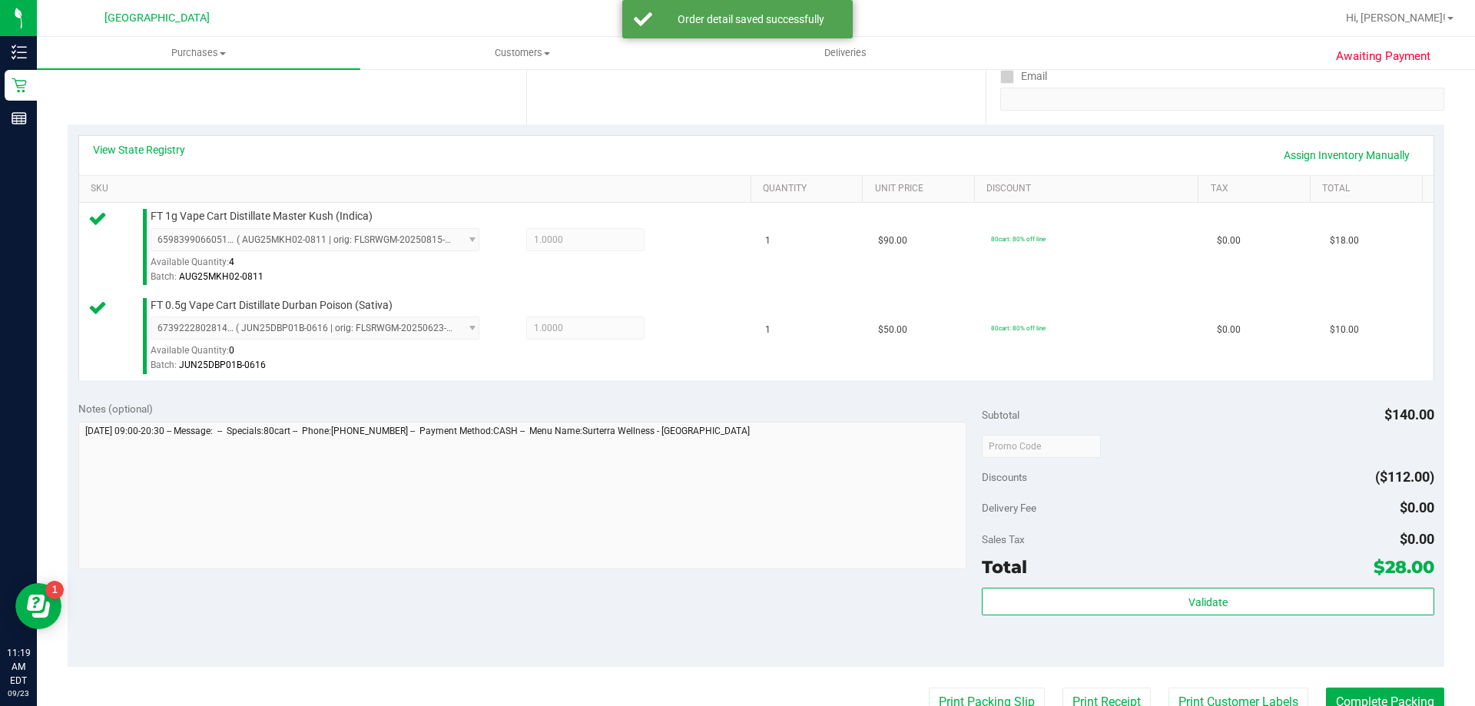
scroll to position [288, 0]
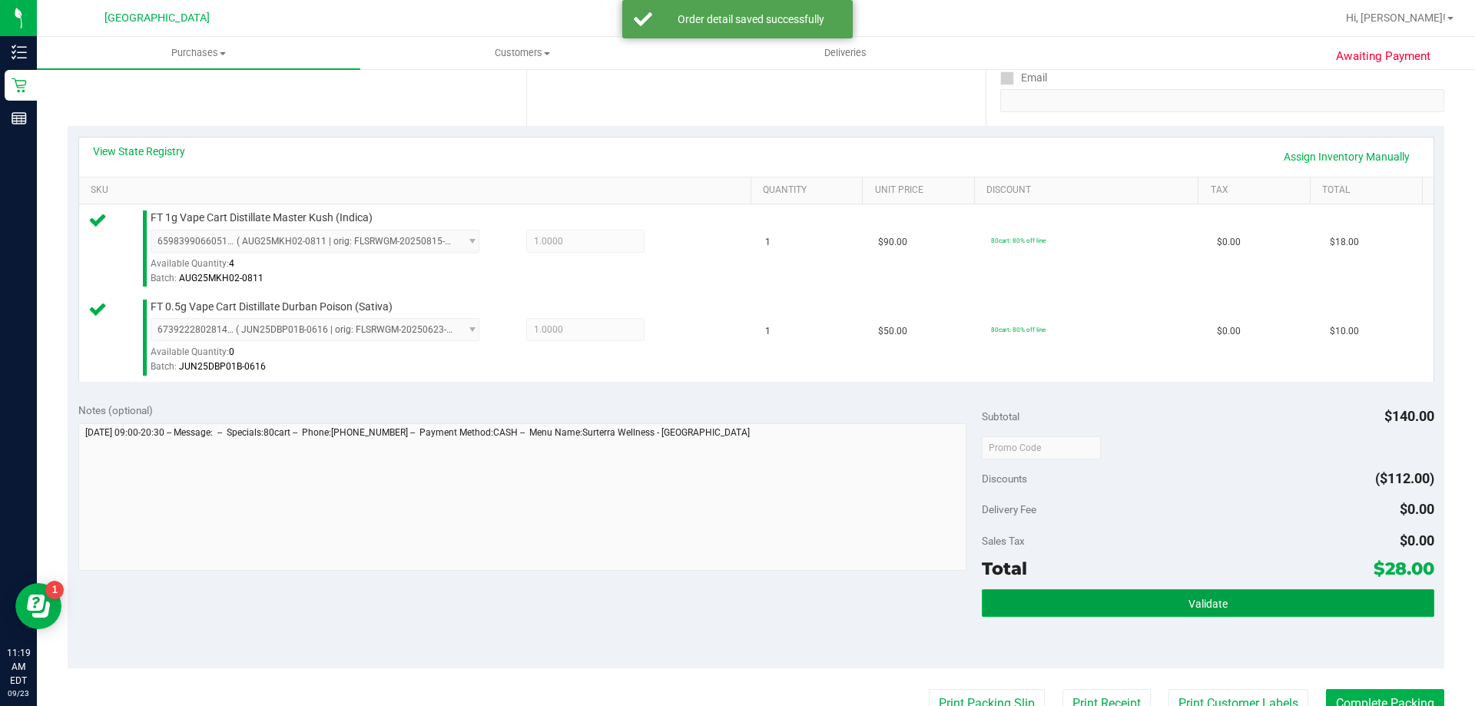
click at [1317, 597] on button "Validate" at bounding box center [1208, 603] width 452 height 28
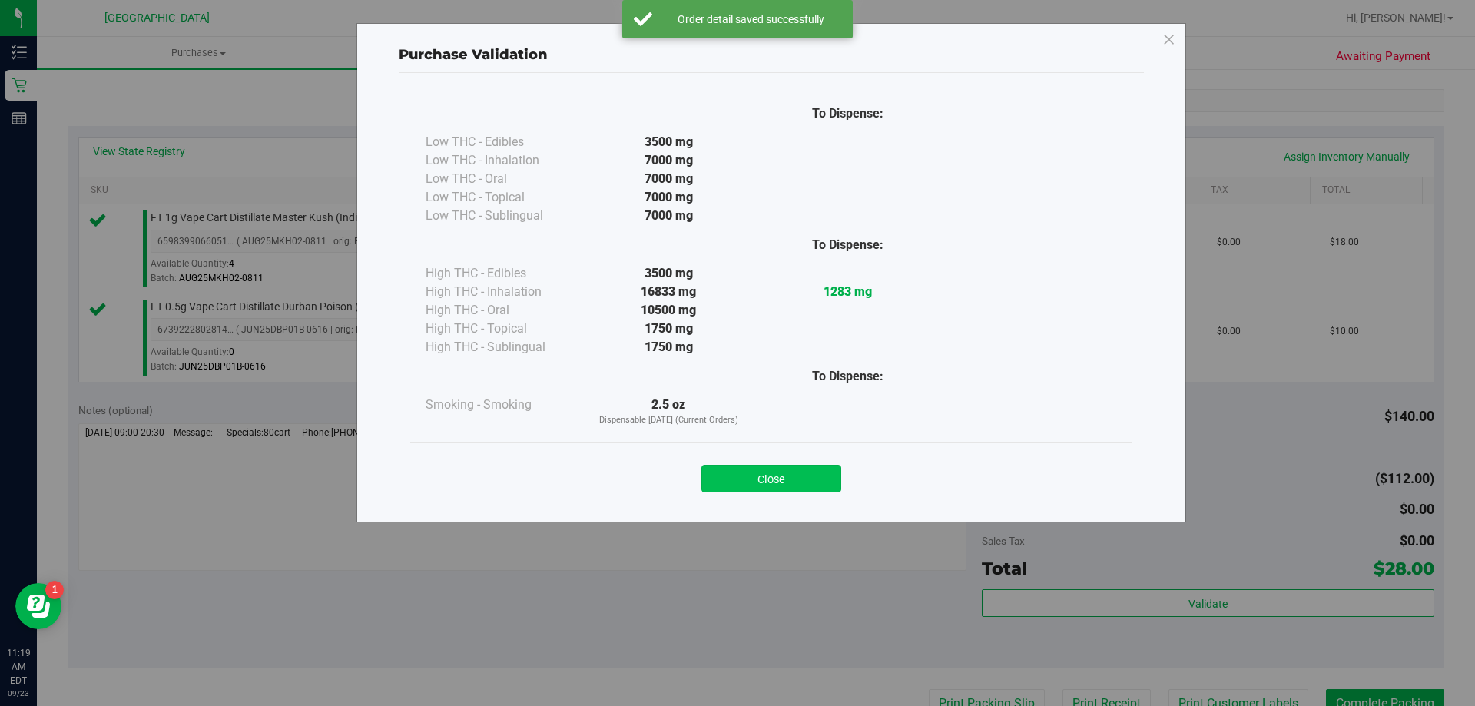
click at [802, 486] on button "Close" at bounding box center [771, 479] width 140 height 28
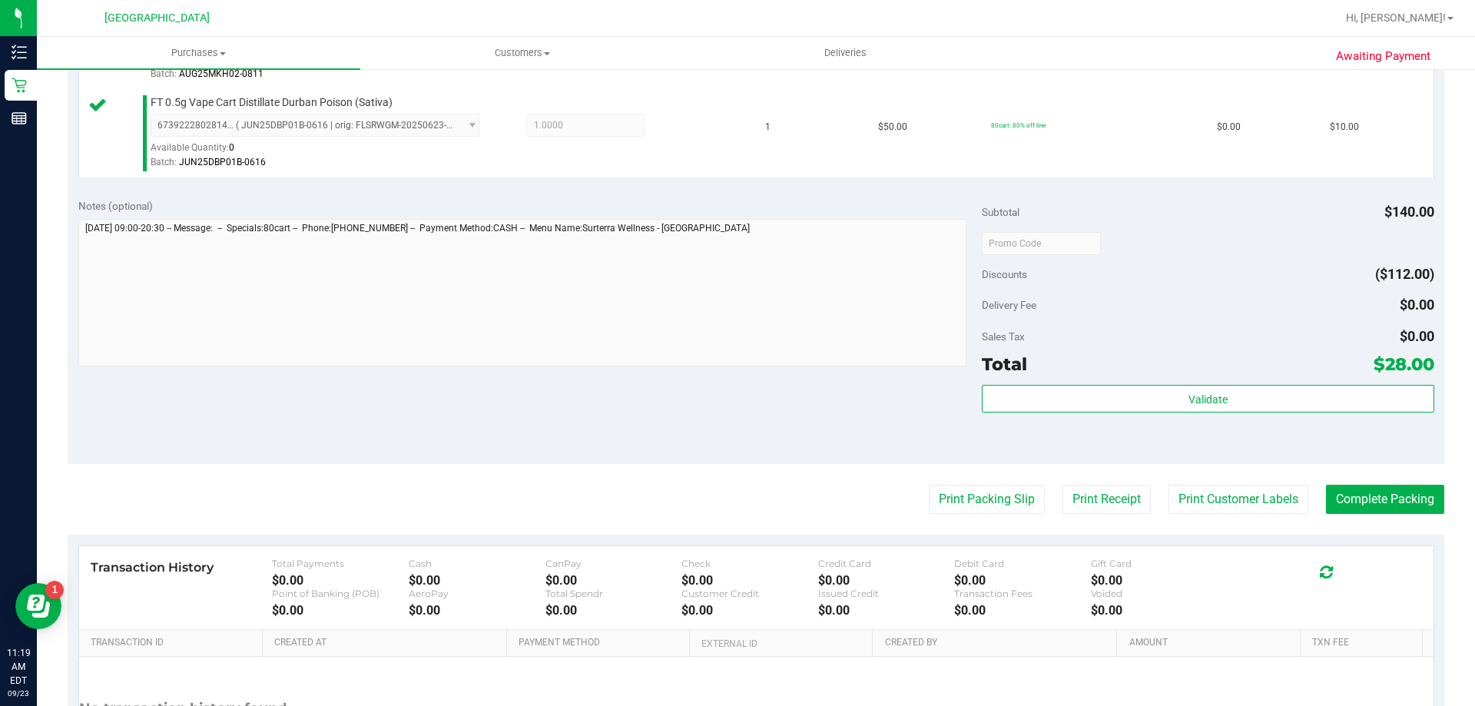
scroll to position [495, 0]
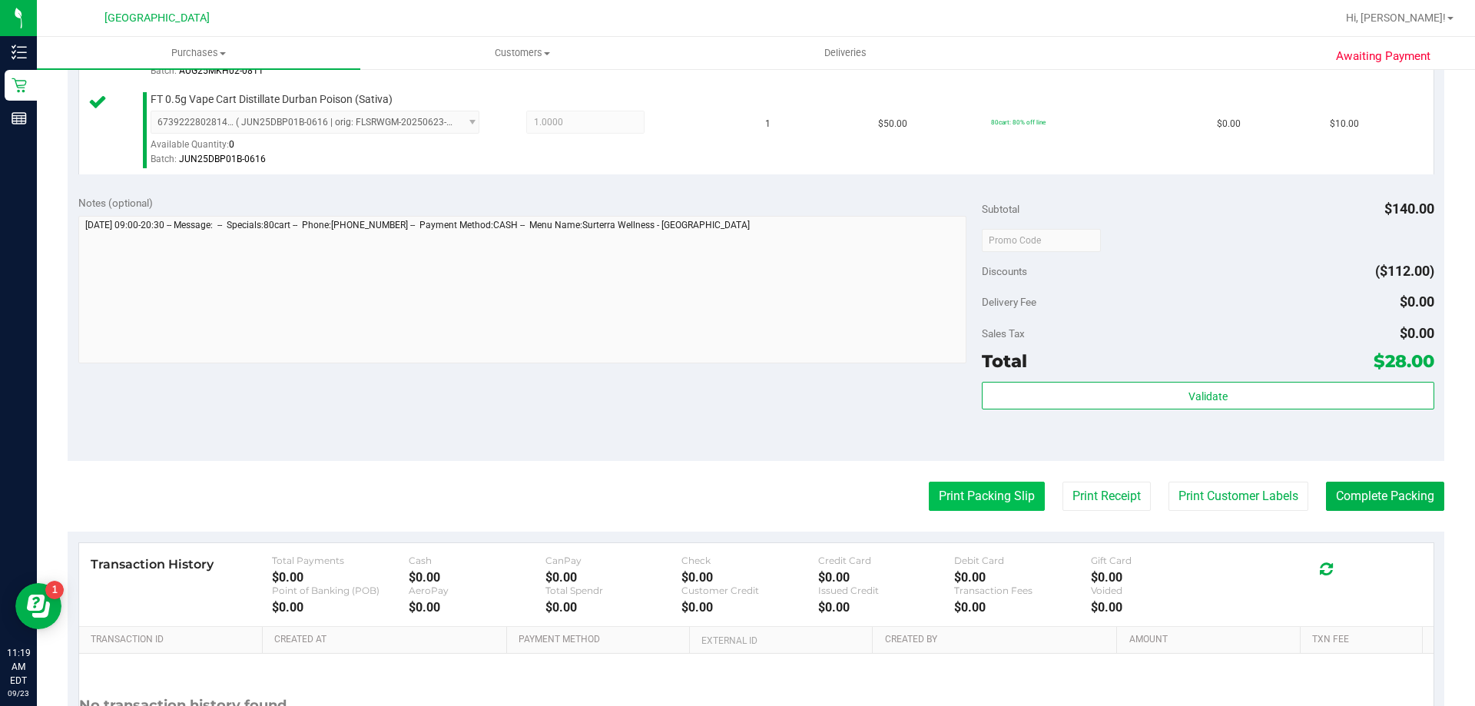
click at [994, 486] on button "Print Packing Slip" at bounding box center [987, 496] width 116 height 29
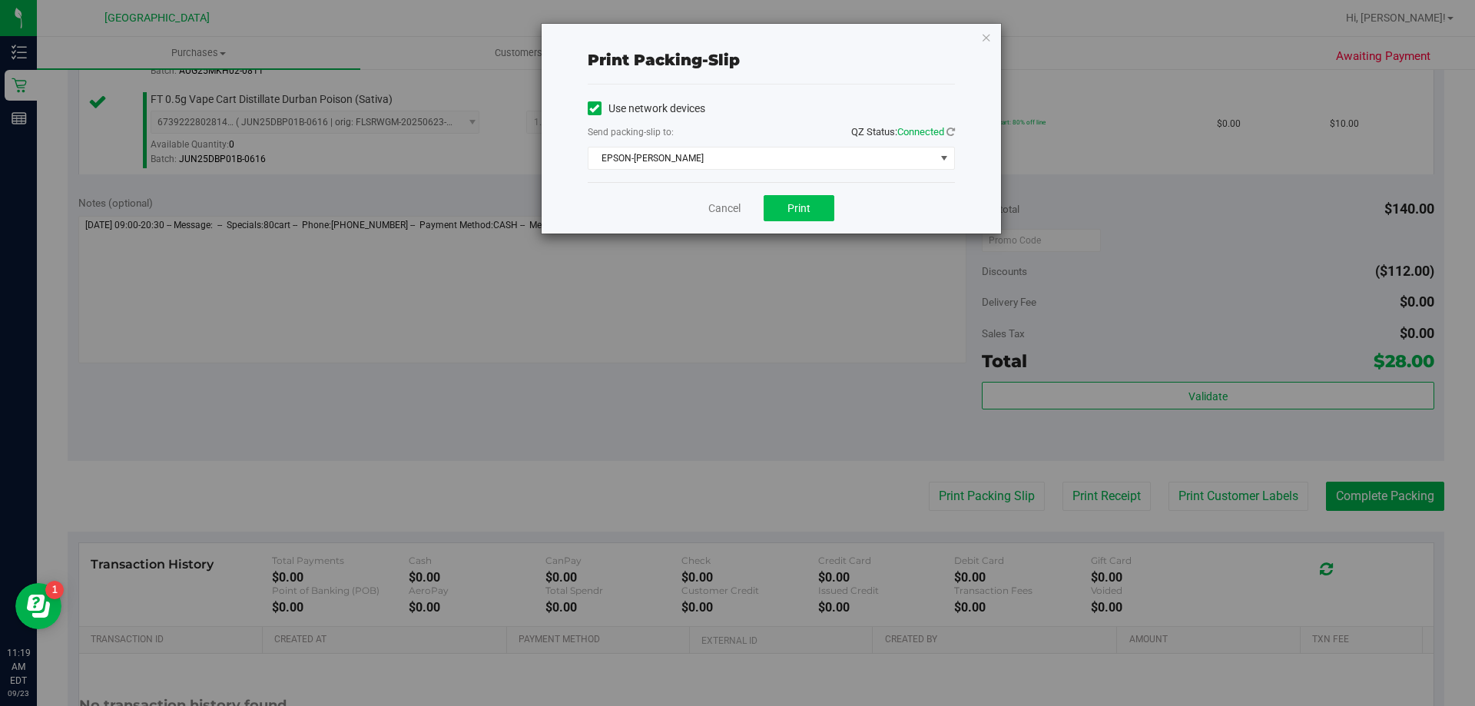
click at [824, 206] on button "Print" at bounding box center [799, 208] width 71 height 26
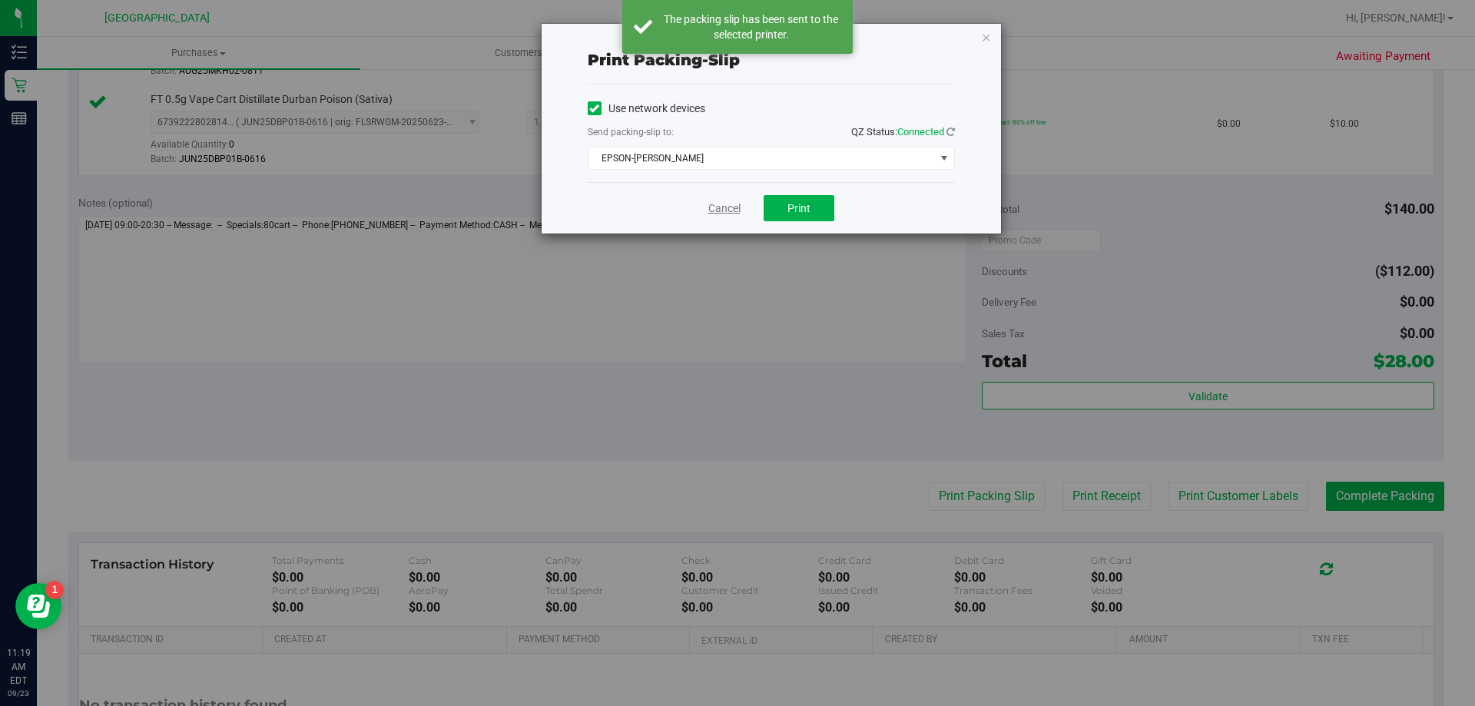
click at [725, 201] on link "Cancel" at bounding box center [724, 208] width 32 height 16
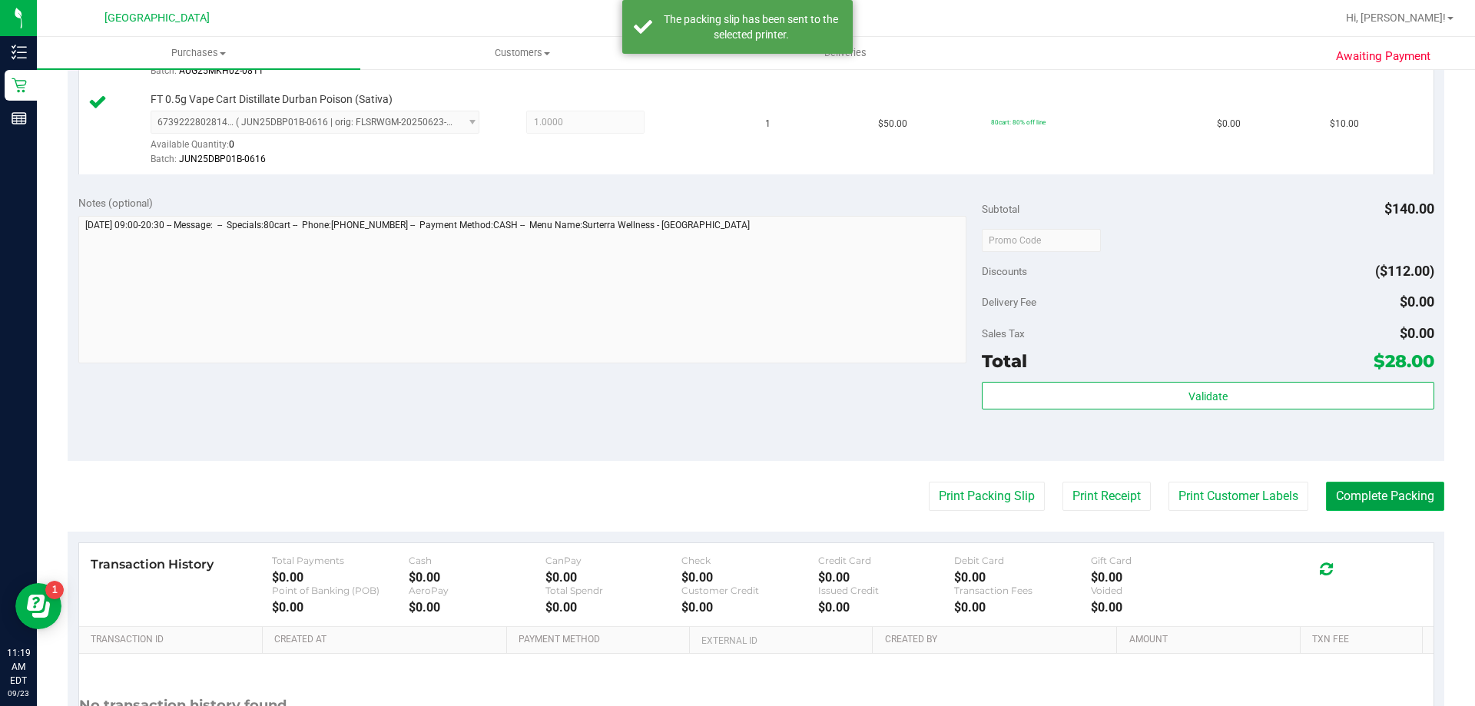
click at [1387, 502] on button "Complete Packing" at bounding box center [1385, 496] width 118 height 29
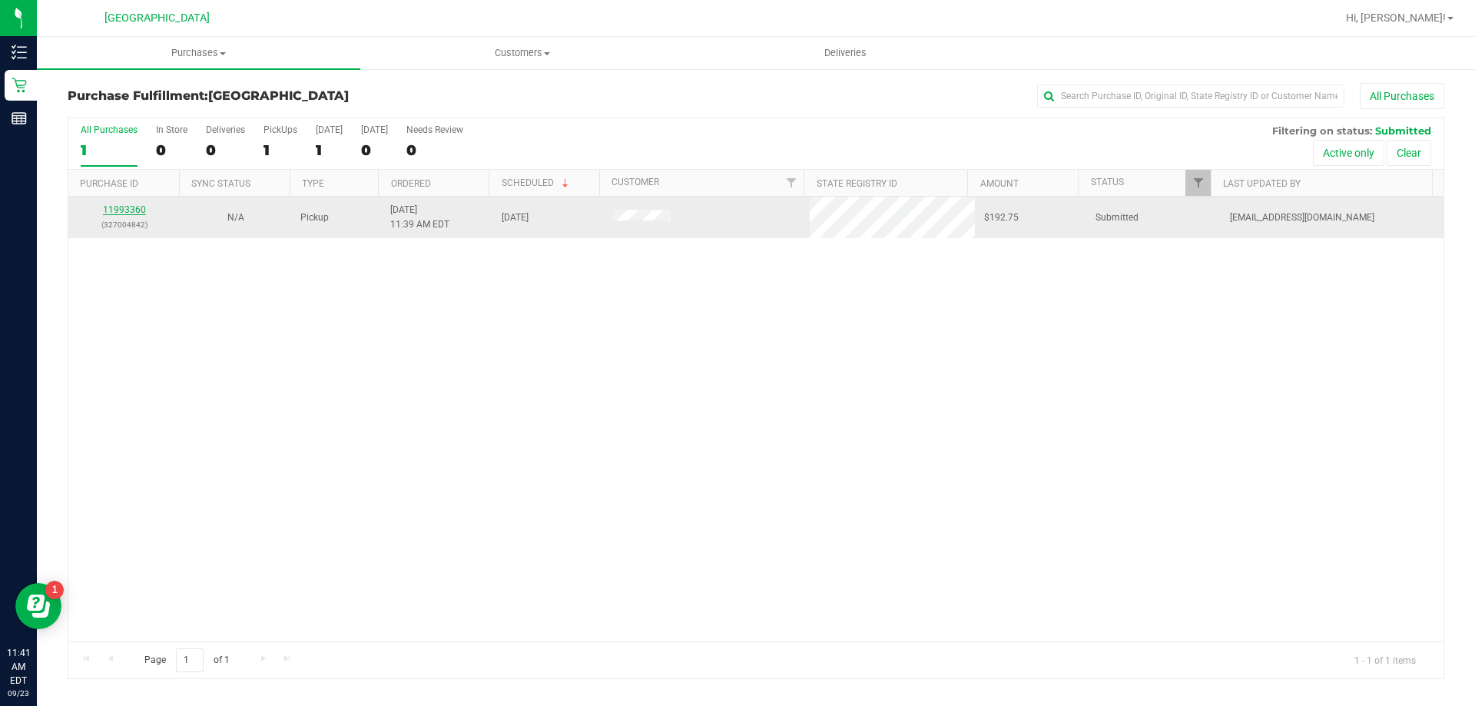
click at [134, 210] on link "11993360" at bounding box center [124, 209] width 43 height 11
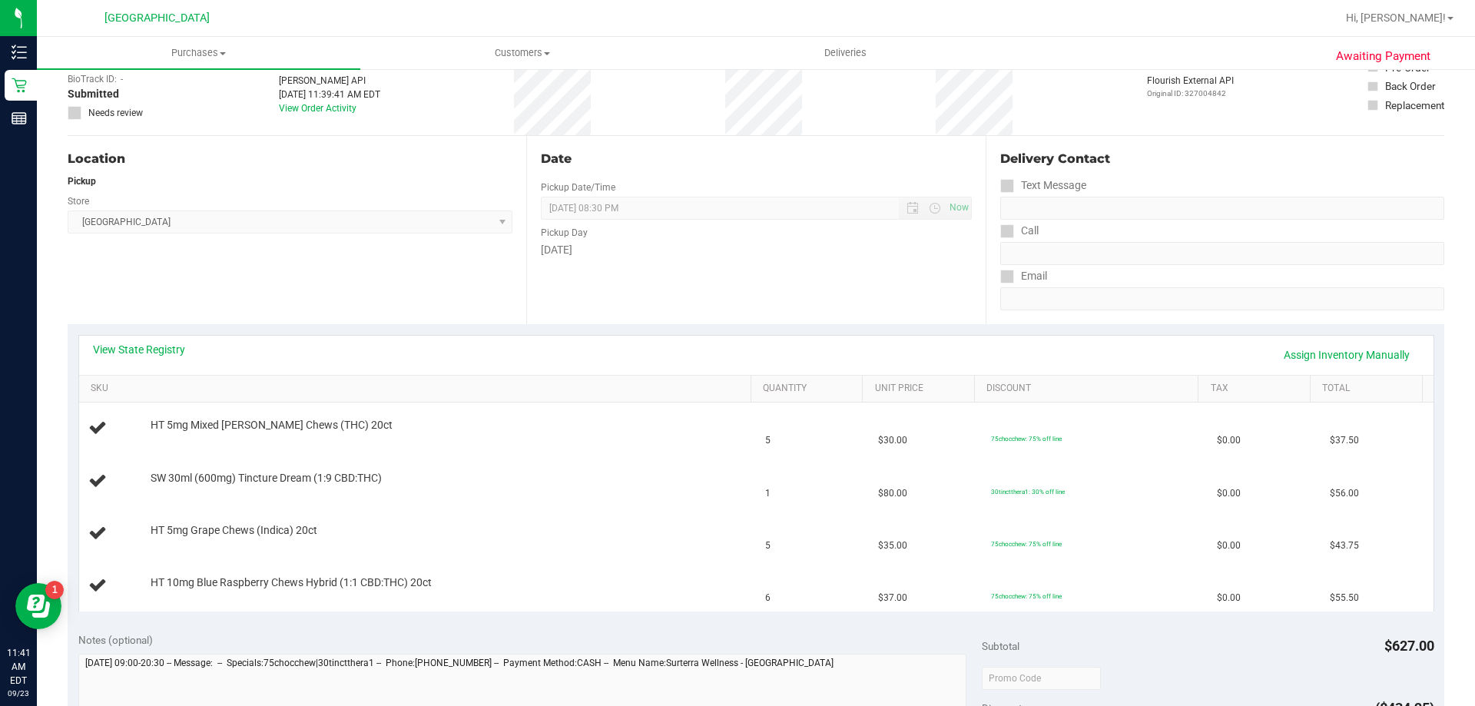
scroll to position [230, 0]
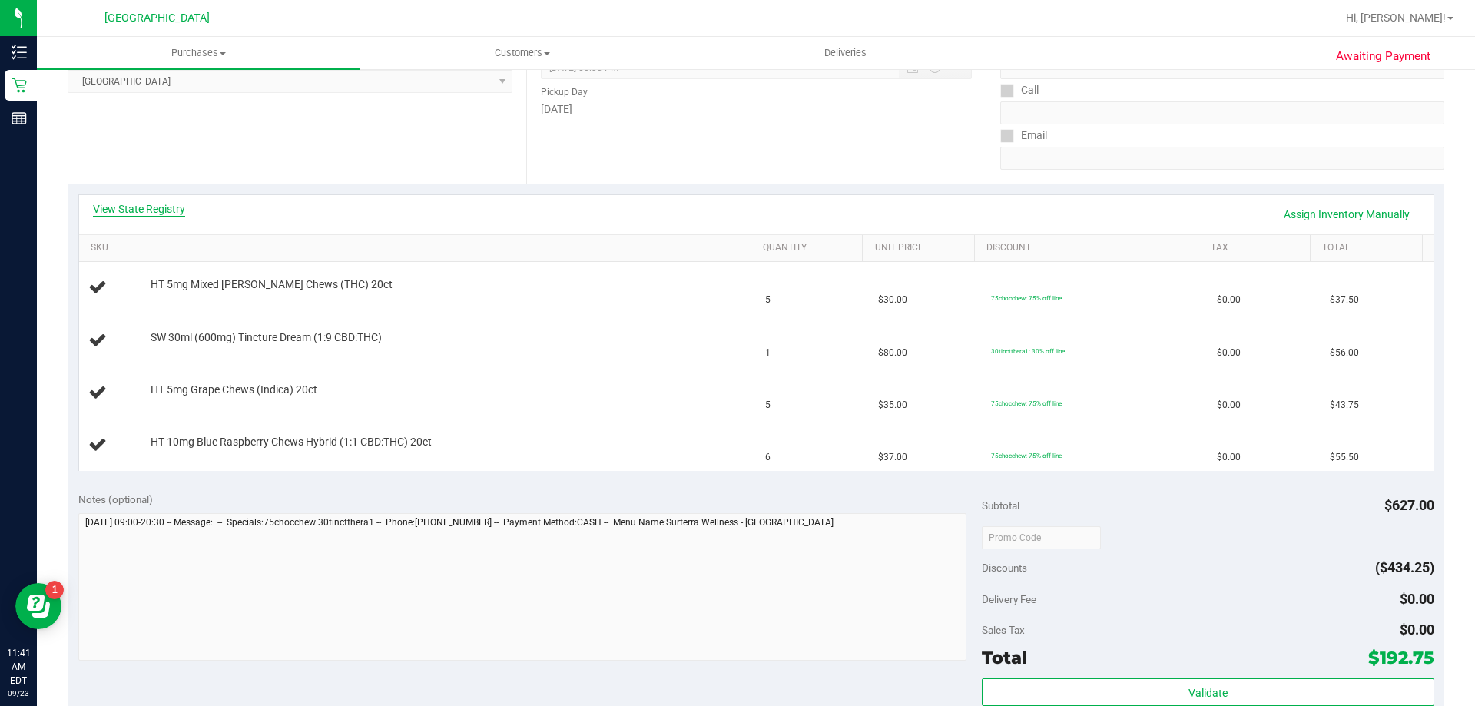
click at [163, 208] on link "View State Registry" at bounding box center [139, 208] width 92 height 15
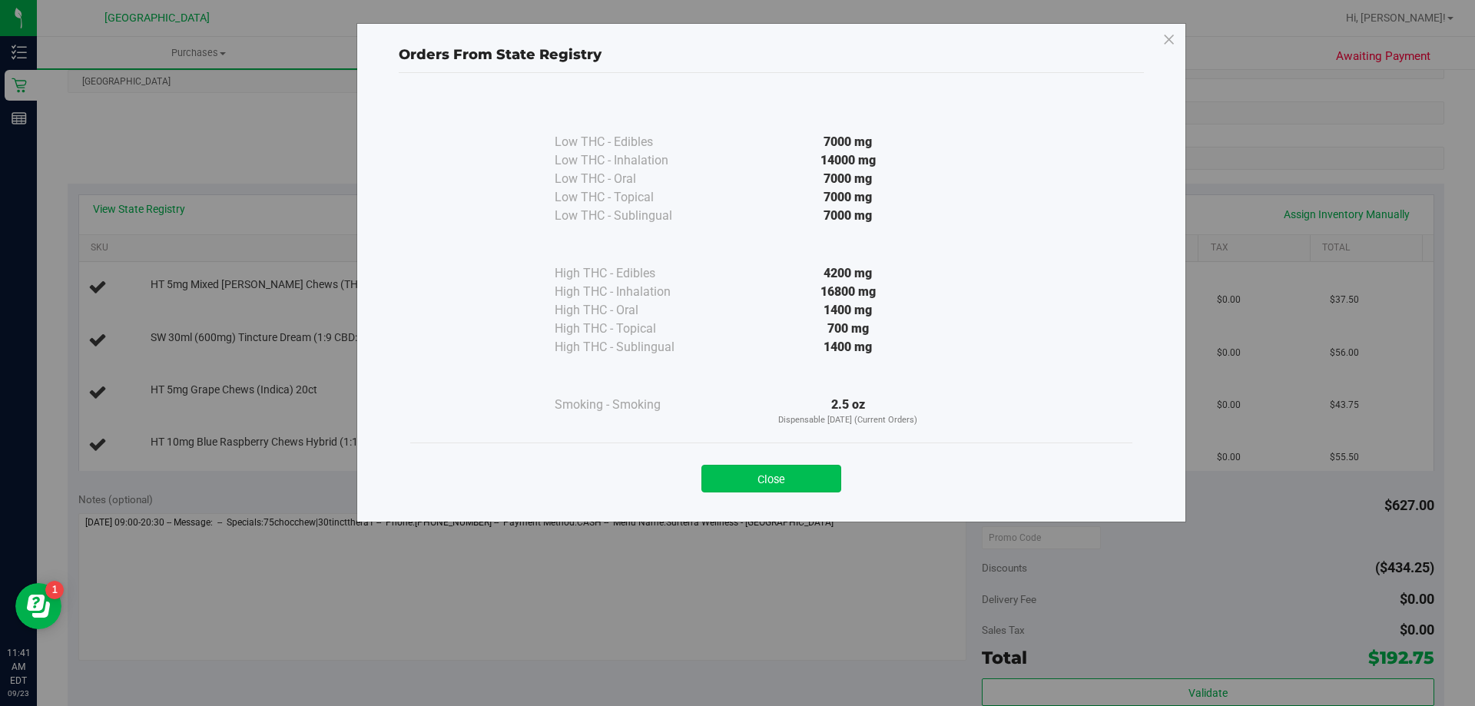
click at [739, 486] on button "Close" at bounding box center [771, 479] width 140 height 28
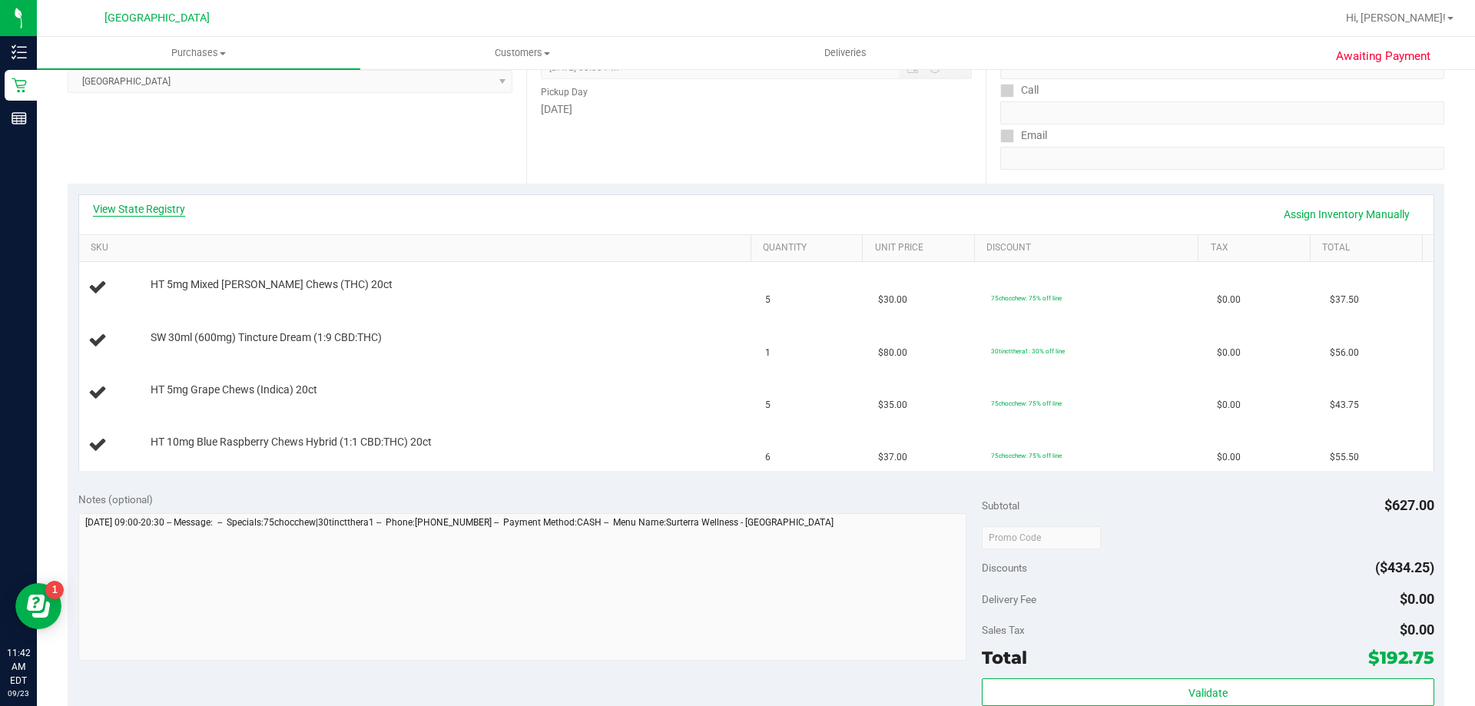
click at [167, 209] on link "View State Registry" at bounding box center [139, 208] width 92 height 15
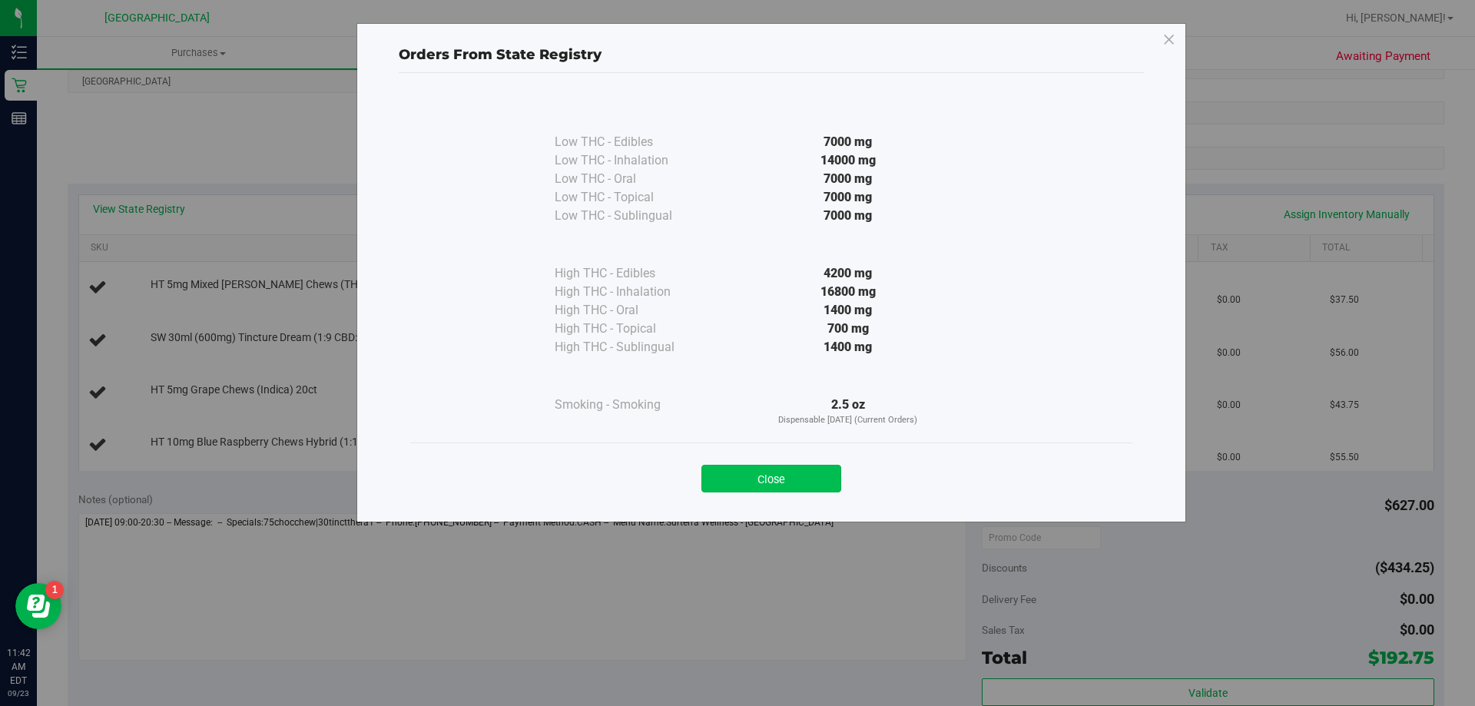
click at [778, 489] on button "Close" at bounding box center [771, 479] width 140 height 28
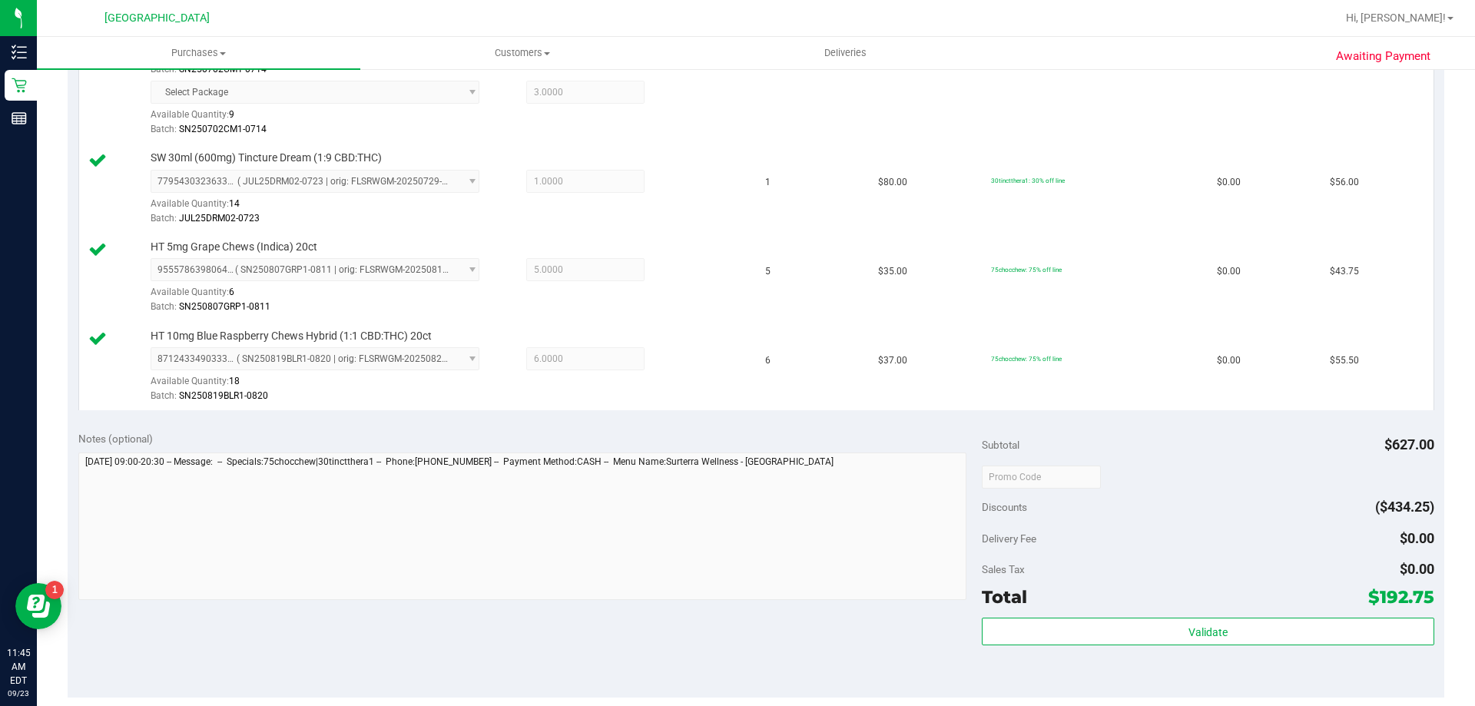
scroll to position [519, 0]
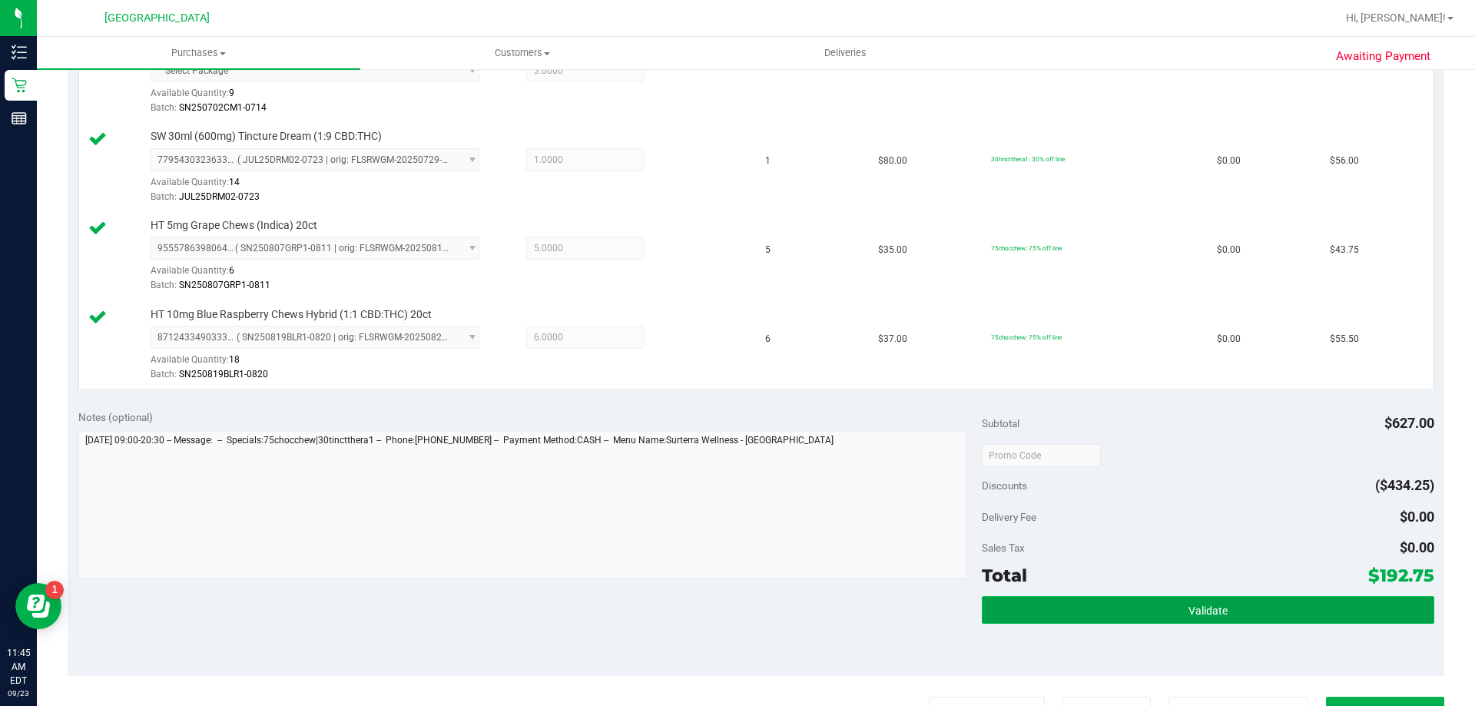
click at [1261, 614] on button "Validate" at bounding box center [1208, 610] width 452 height 28
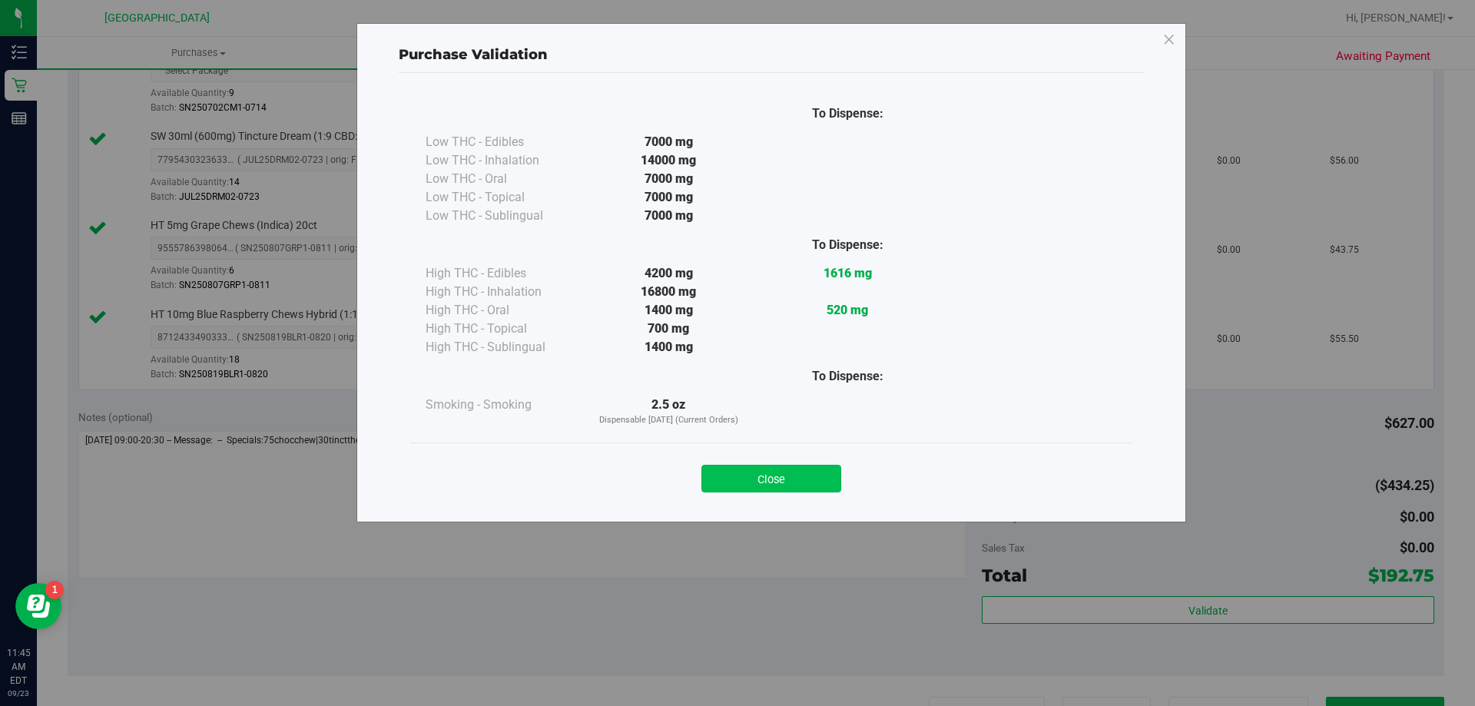
click at [817, 486] on button "Close" at bounding box center [771, 479] width 140 height 28
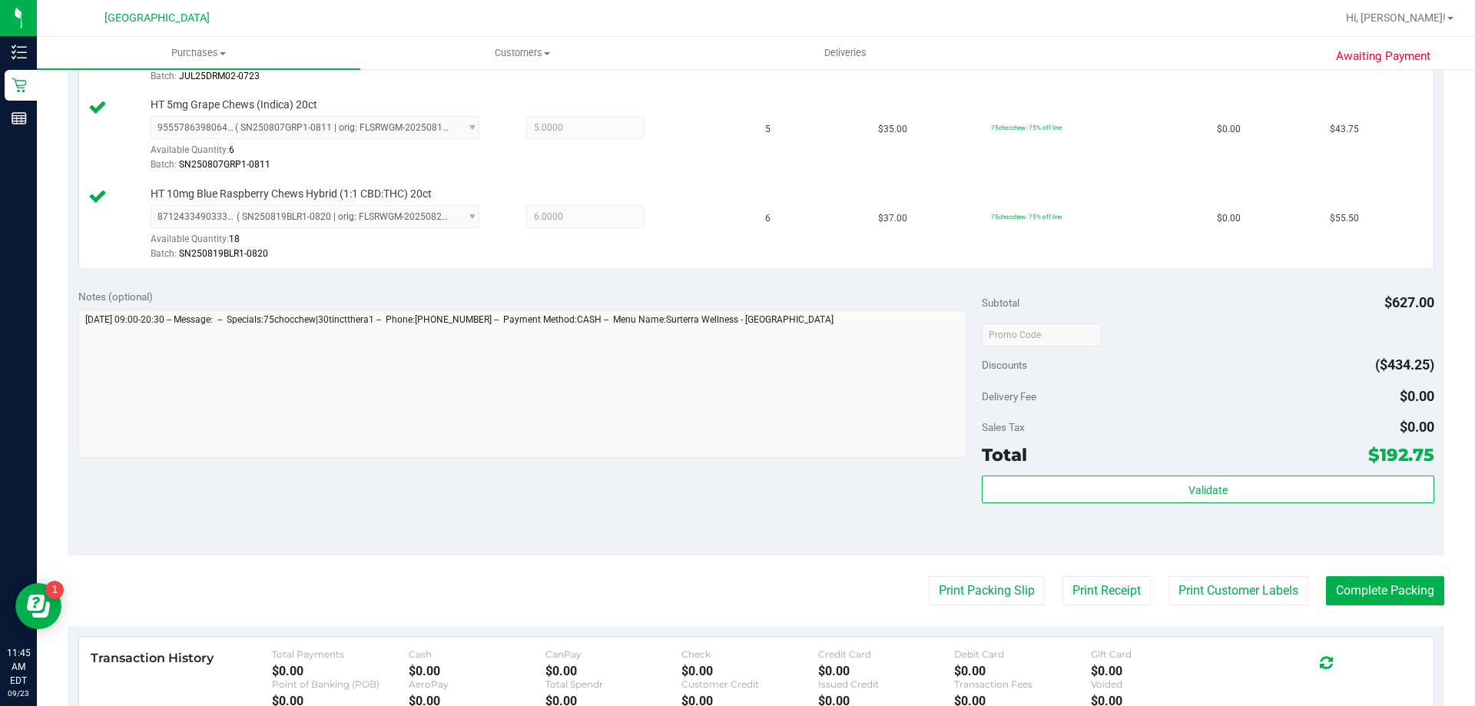
scroll to position [672, 0]
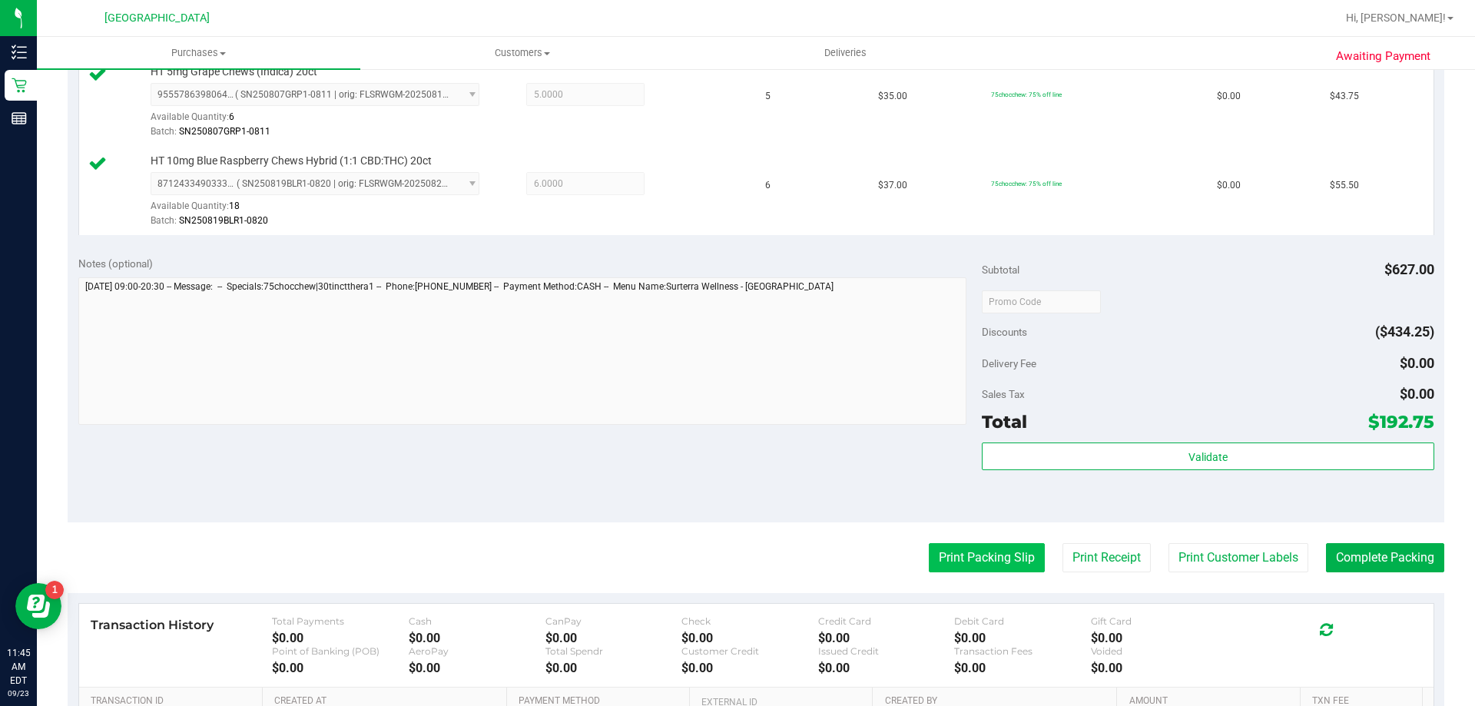
click at [969, 552] on button "Print Packing Slip" at bounding box center [987, 557] width 116 height 29
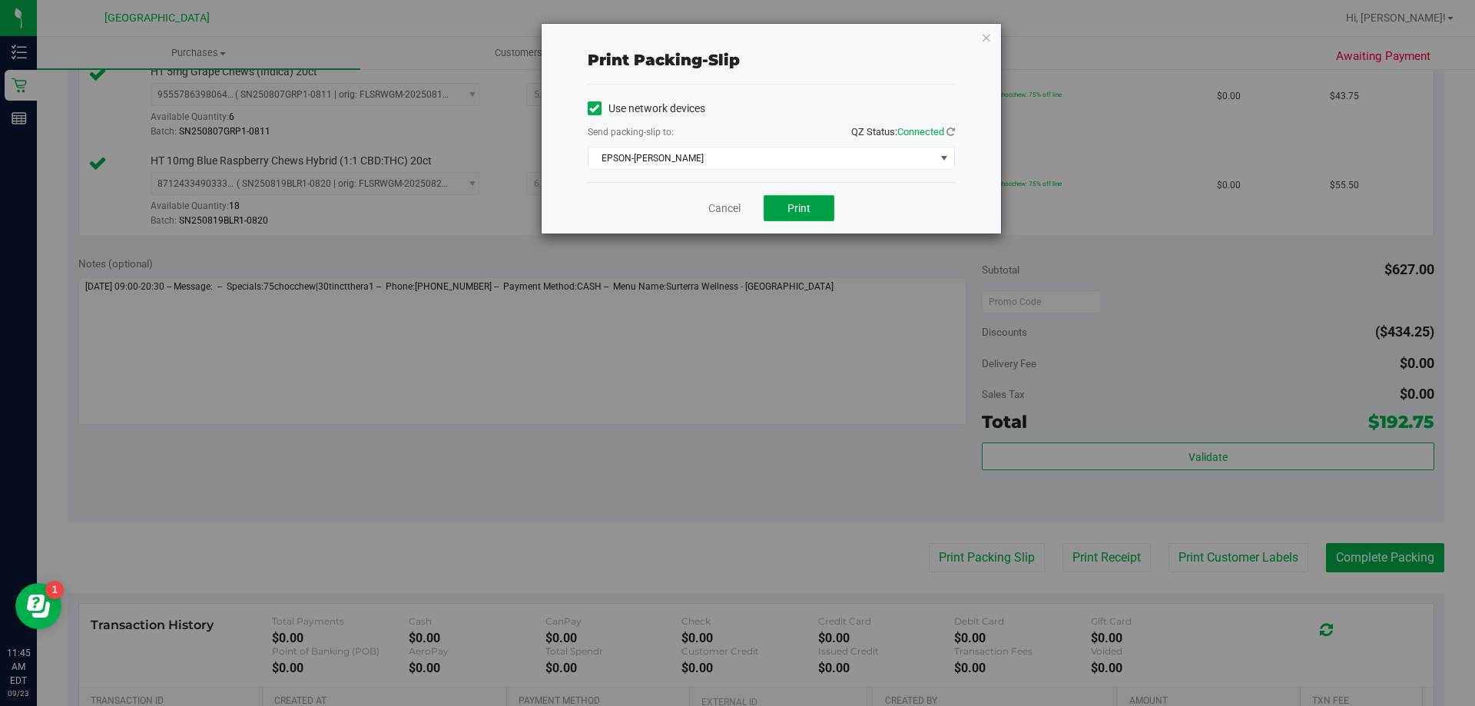
click at [813, 219] on button "Print" at bounding box center [799, 208] width 71 height 26
click at [802, 169] on span "EPSON-[PERSON_NAME]" at bounding box center [771, 158] width 367 height 23
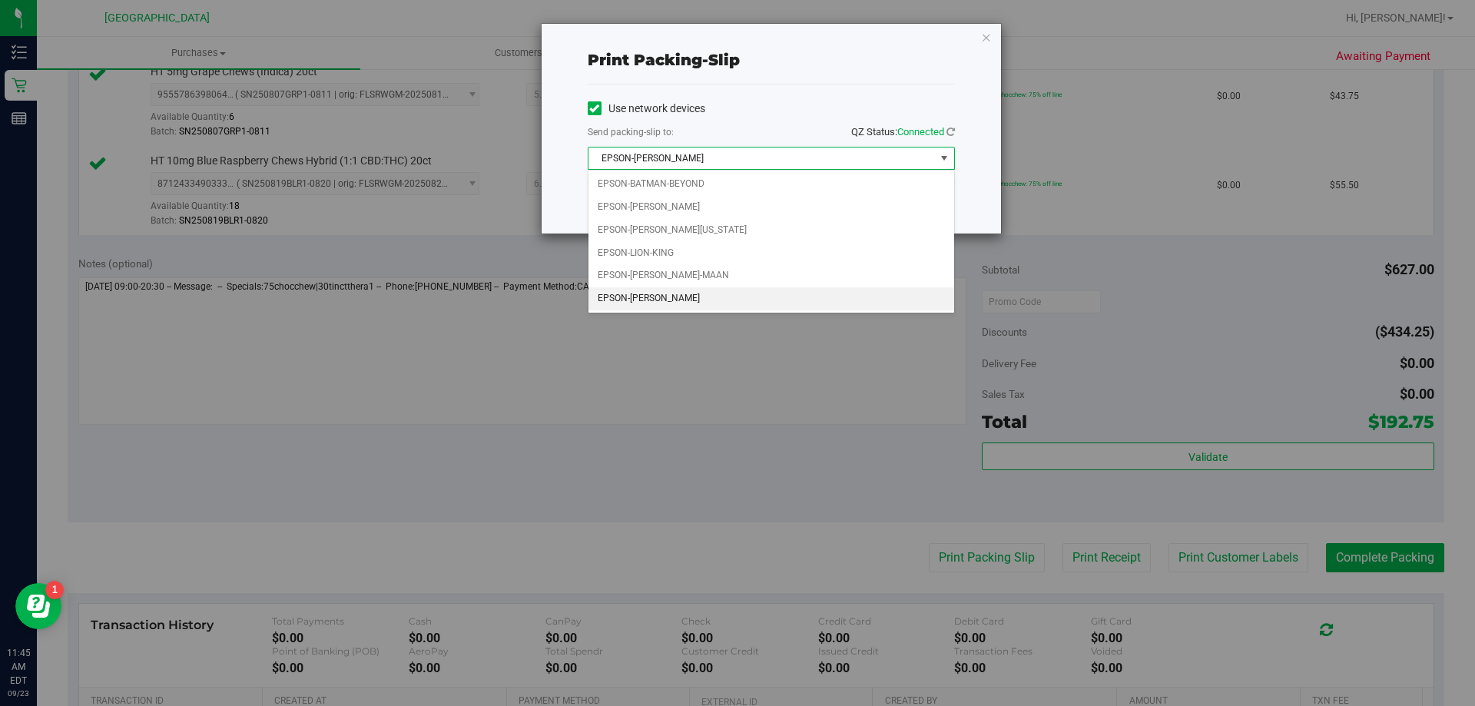
click at [708, 290] on li "EPSON-[PERSON_NAME]" at bounding box center [771, 298] width 366 height 23
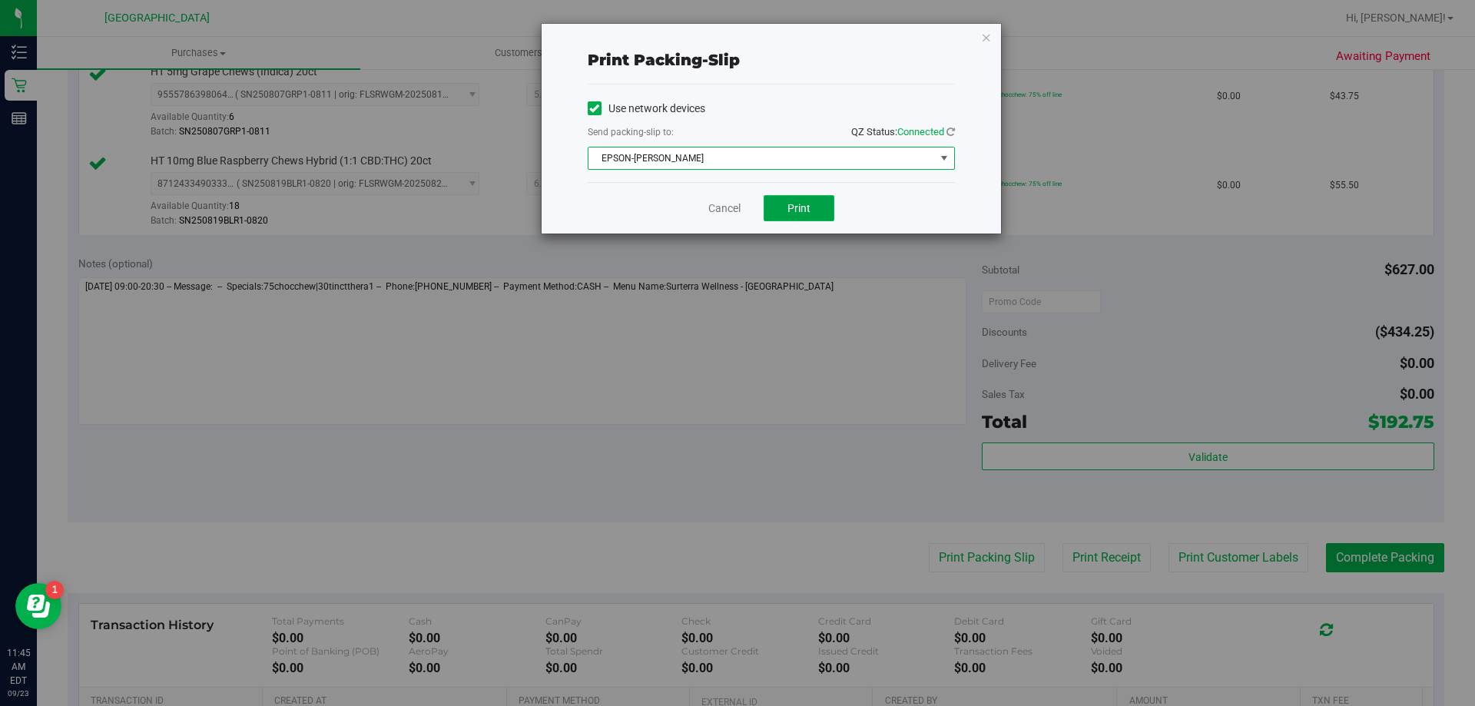
click at [813, 216] on button "Print" at bounding box center [799, 208] width 71 height 26
click at [731, 204] on link "Cancel" at bounding box center [724, 208] width 32 height 16
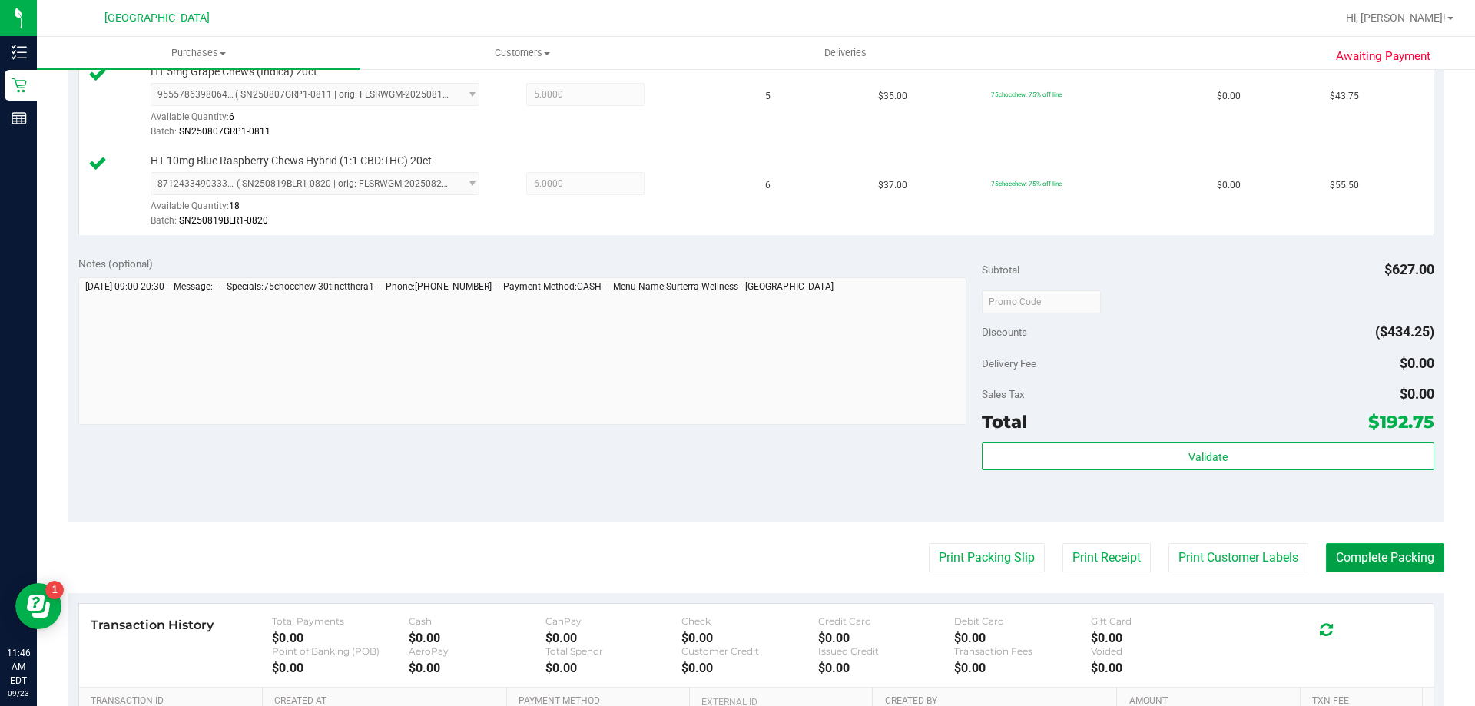
click at [1374, 547] on button "Complete Packing" at bounding box center [1385, 557] width 118 height 29
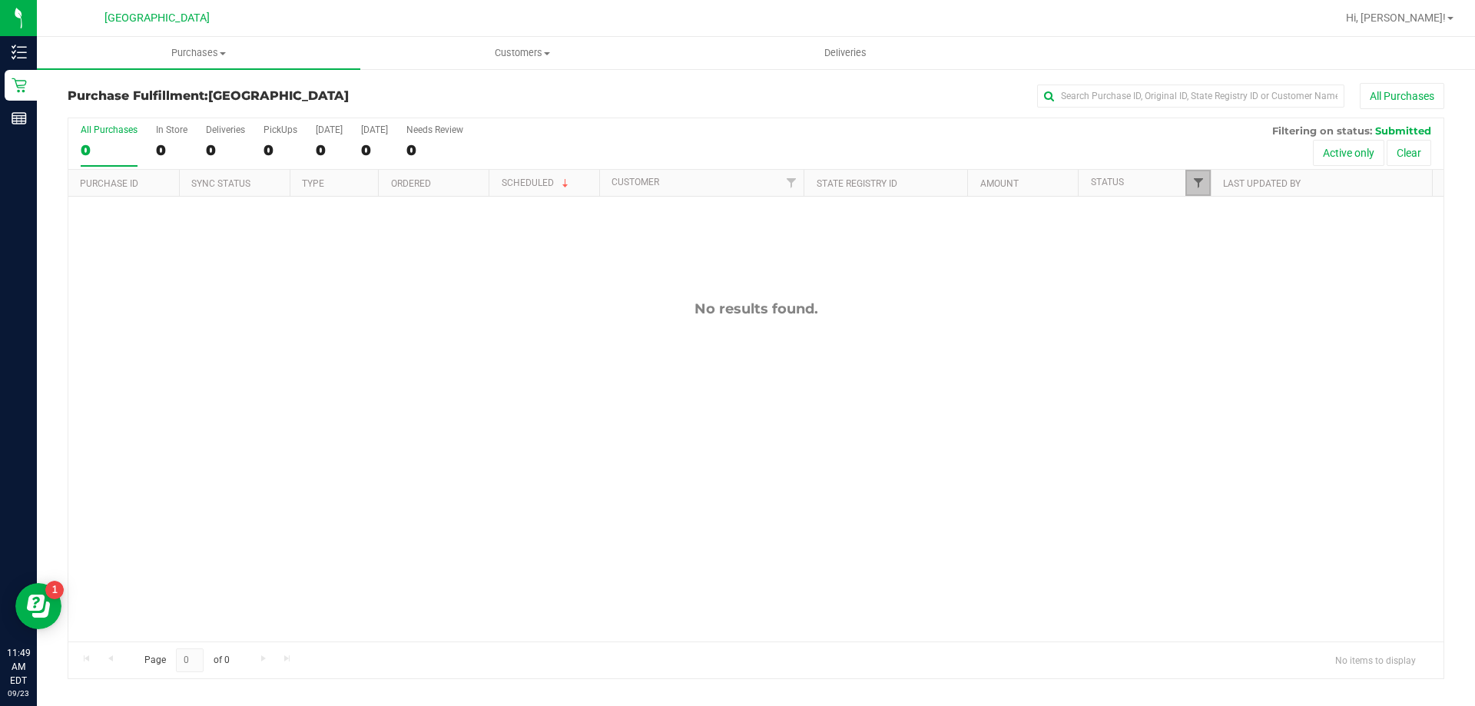
click at [1197, 177] on span "Filter" at bounding box center [1198, 183] width 12 height 12
click at [1211, 397] on label "Undeliverable" at bounding box center [1237, 394] width 72 height 10
click at [1211, 397] on input "Undeliverable" at bounding box center [1206, 394] width 10 height 10
checkbox input "true"
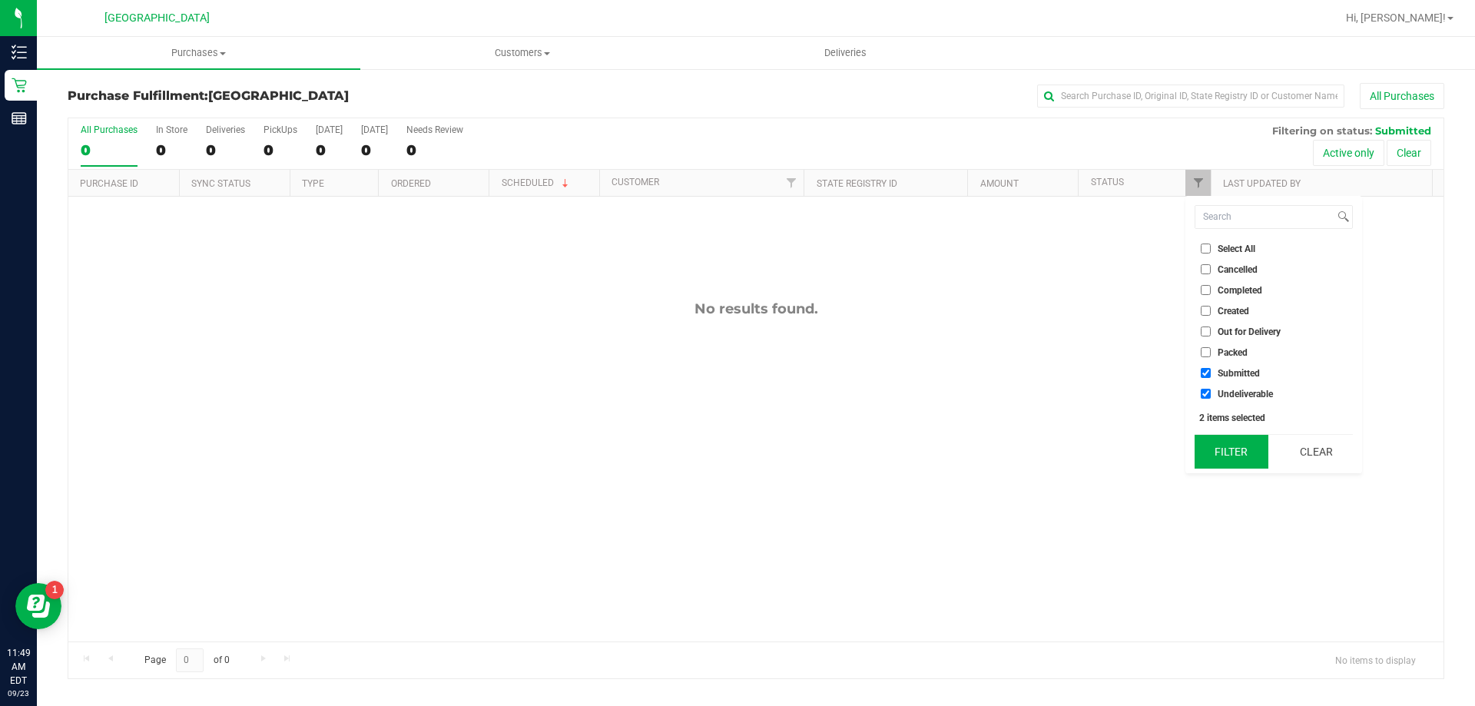
click at [1225, 458] on button "Filter" at bounding box center [1232, 452] width 74 height 34
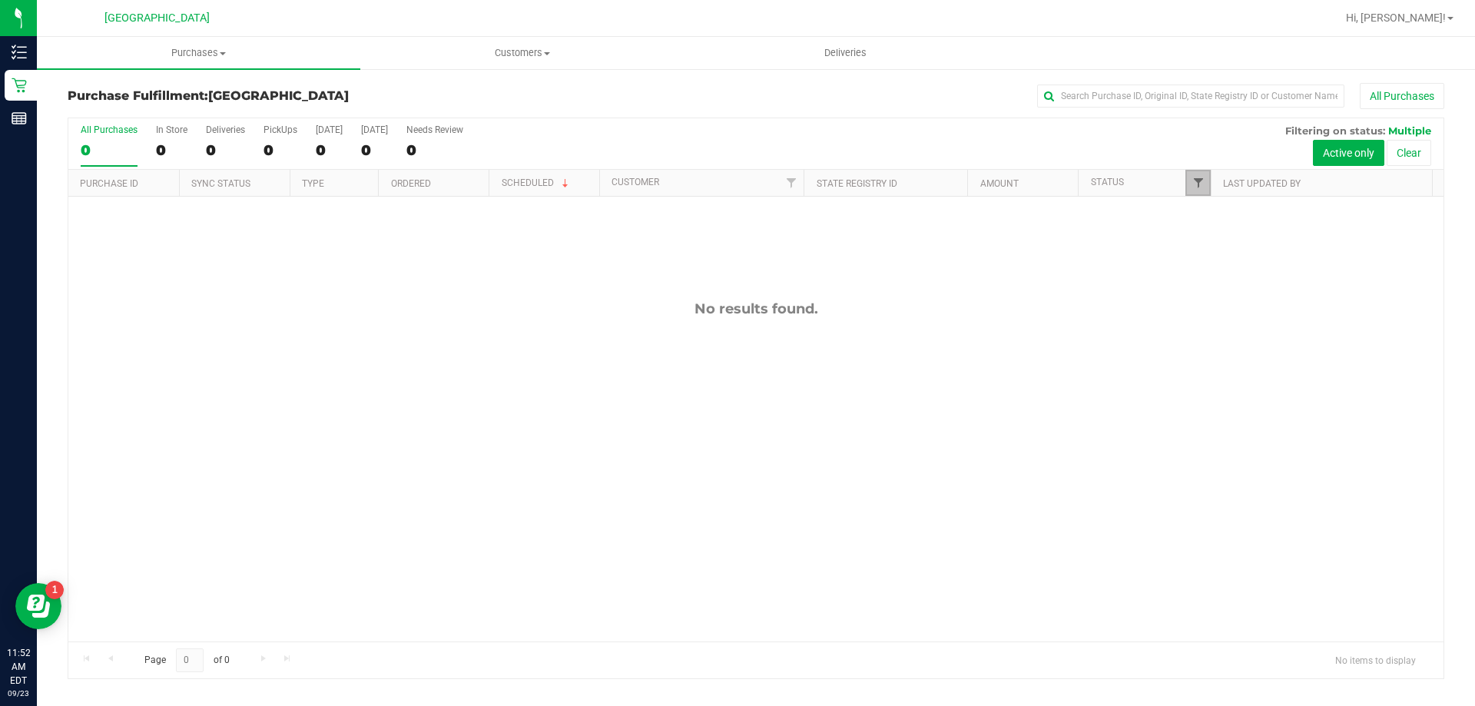
click at [1196, 181] on span "Filter" at bounding box center [1198, 183] width 12 height 12
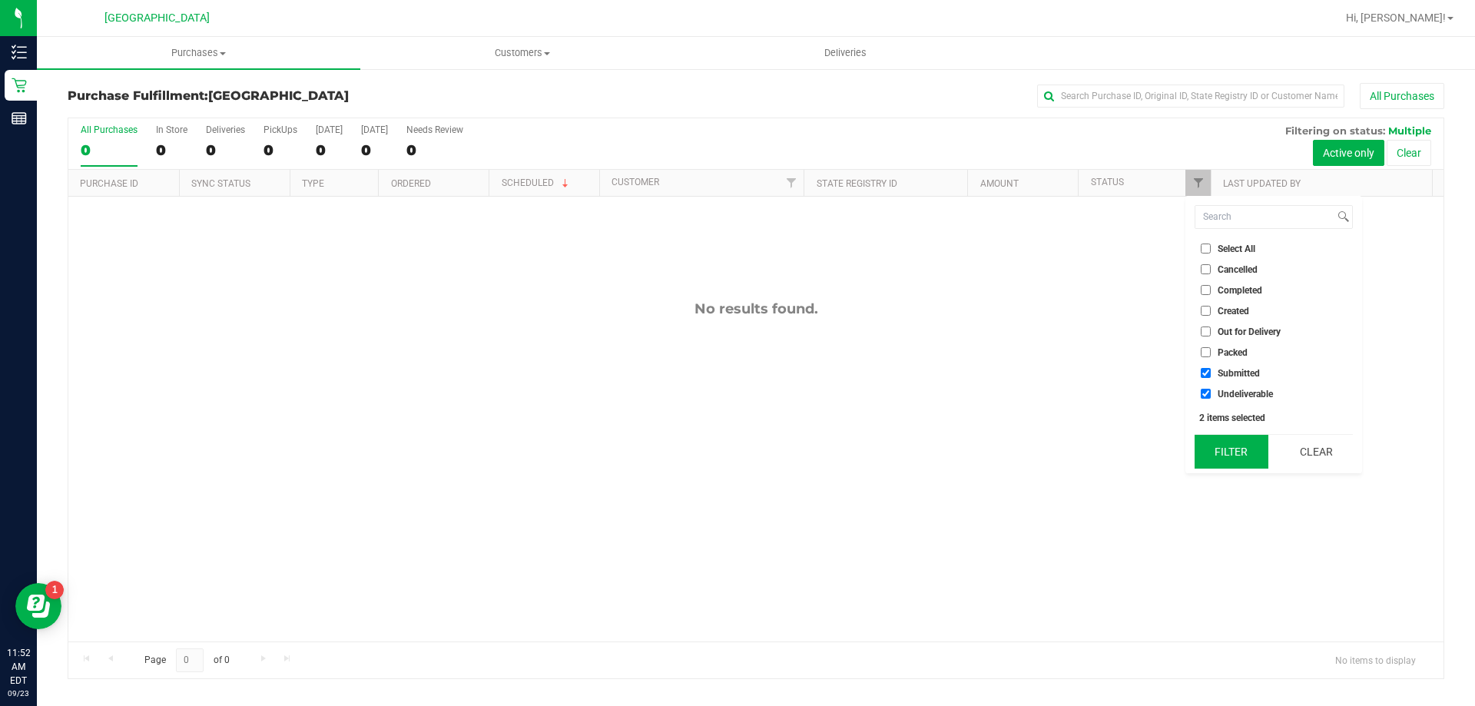
click at [1225, 451] on button "Filter" at bounding box center [1232, 452] width 74 height 34
